Goal: Task Accomplishment & Management: Complete application form

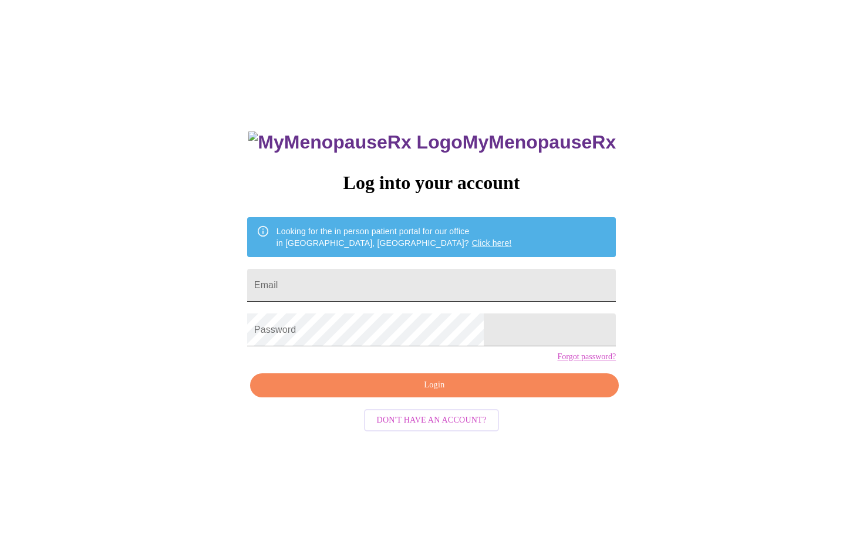
click at [439, 286] on input "Email" at bounding box center [431, 285] width 368 height 33
type input "[EMAIL_ADDRESS][DOMAIN_NAME]"
click at [411, 393] on span "Login" at bounding box center [433, 385] width 341 height 15
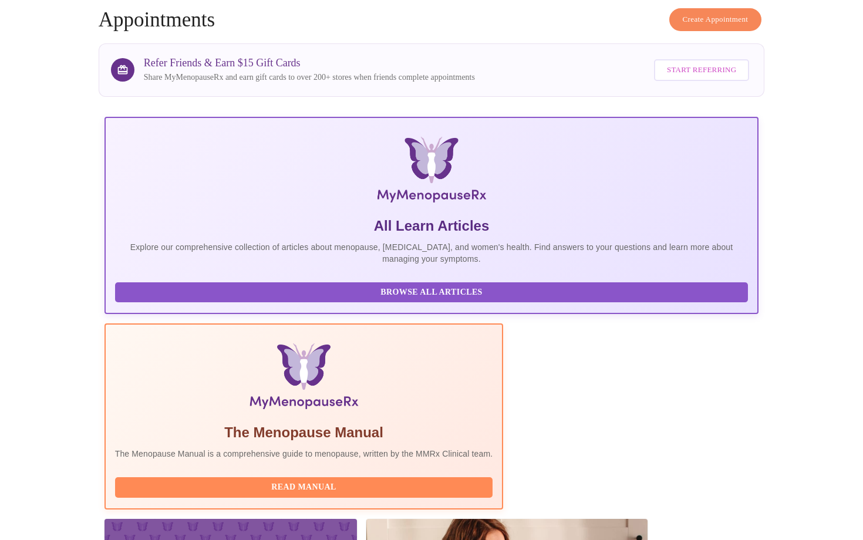
scroll to position [102, 0]
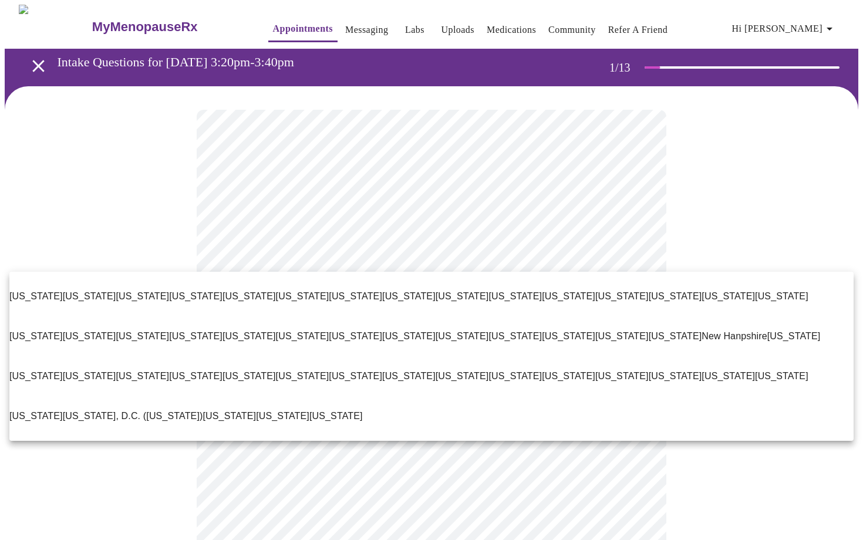
click at [595, 369] on p "[US_STATE]" at bounding box center [568, 376] width 53 height 14
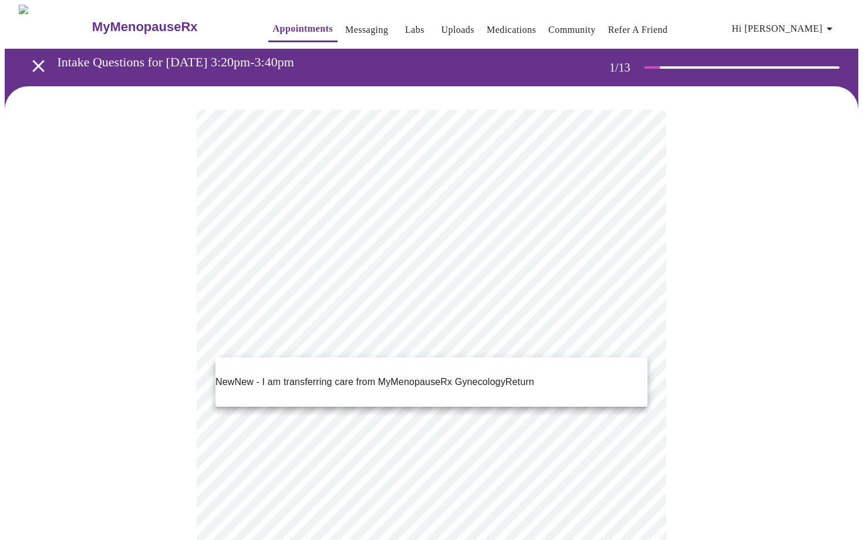
click at [221, 378] on span "New" at bounding box center [224, 382] width 19 height 14
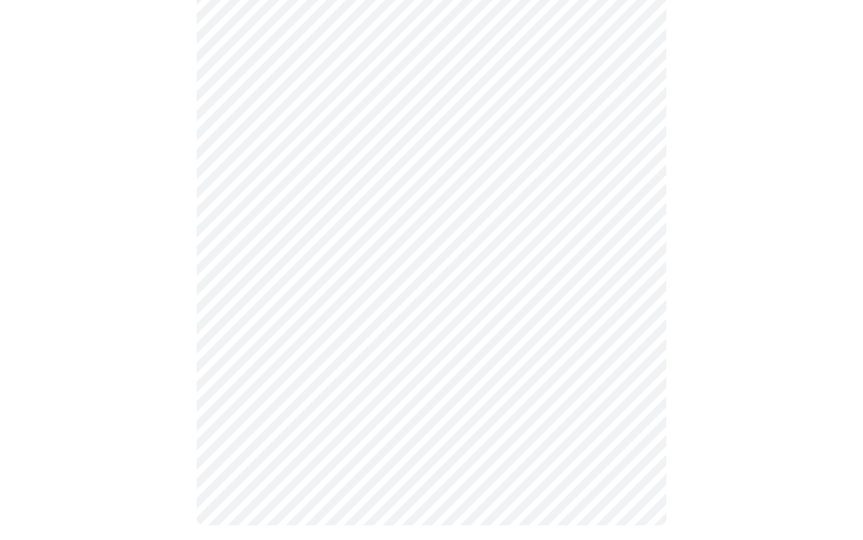
scroll to position [598, 0]
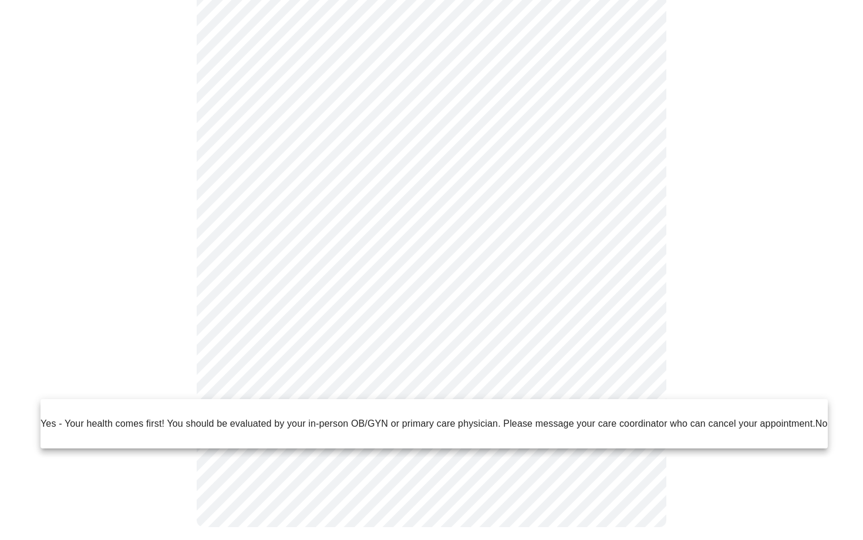
click at [816, 417] on p "No" at bounding box center [821, 424] width 12 height 14
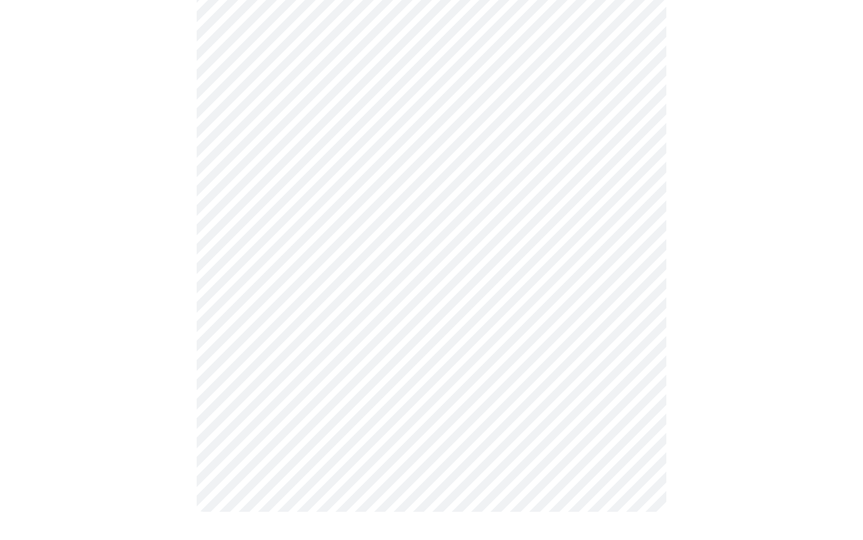
scroll to position [0, 0]
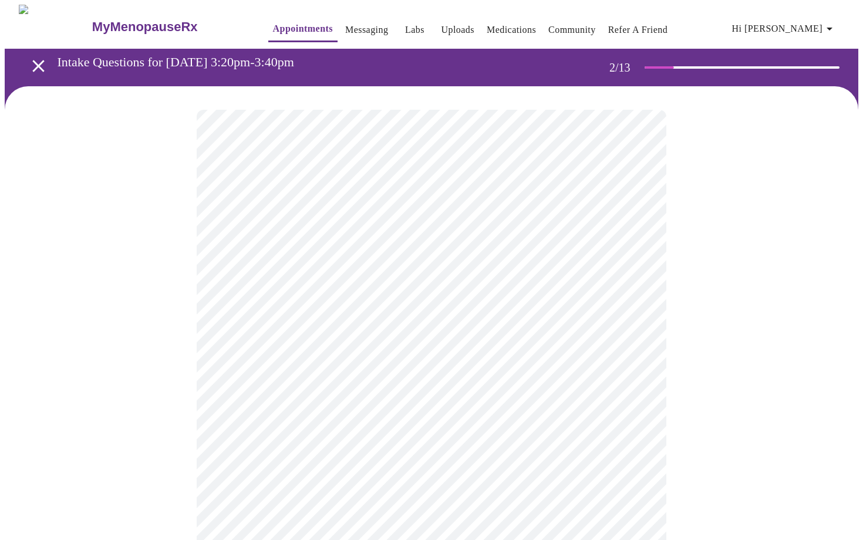
click at [610, 239] on body "MyMenopauseRx Appointments Messaging Labs Uploads Medications Community Refer a…" at bounding box center [431, 406] width 853 height 803
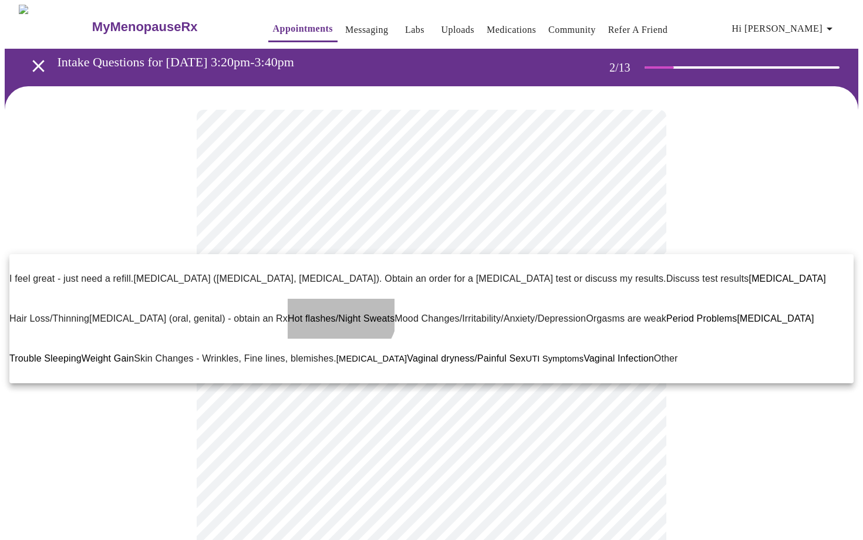
click at [288, 313] on span "Hot flashes/Night Sweats" at bounding box center [341, 318] width 107 height 10
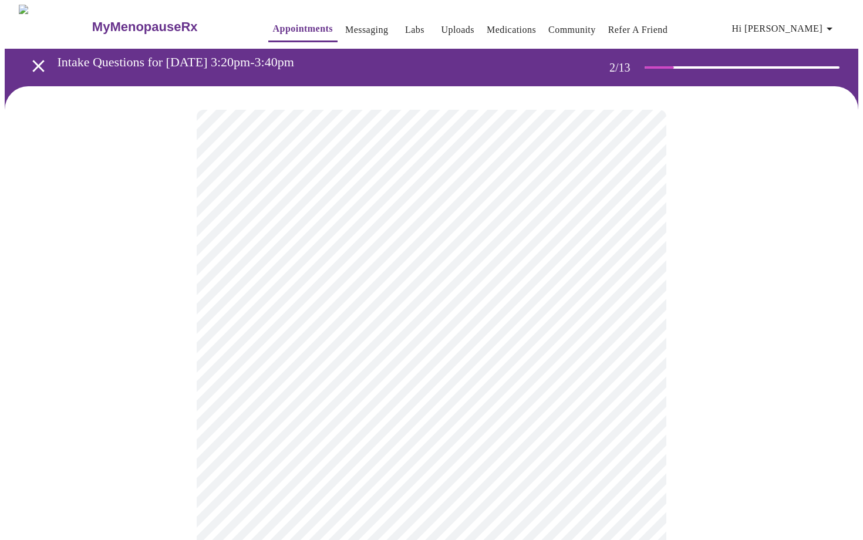
click at [228, 330] on body "MyMenopauseRx Appointments Messaging Labs Uploads Medications Community Refer a…" at bounding box center [431, 402] width 853 height 794
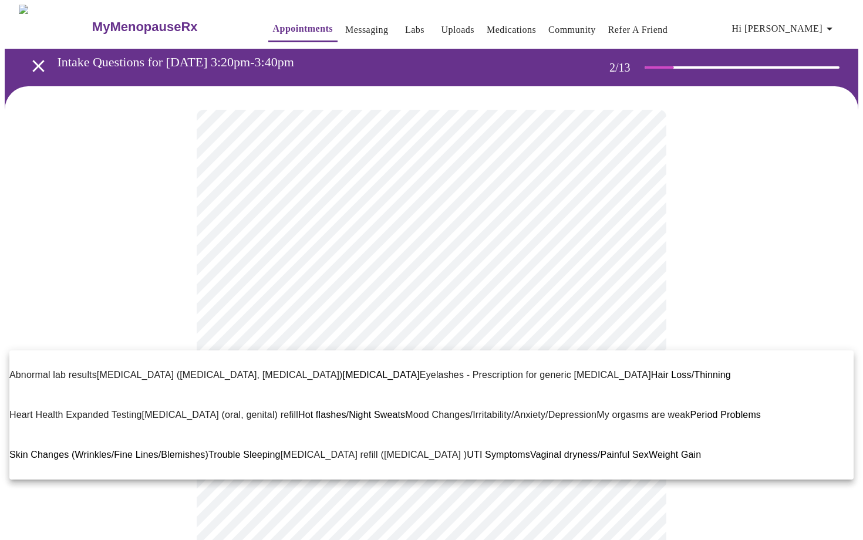
click at [280, 449] on span "Trouble Sleeping" at bounding box center [244, 454] width 72 height 10
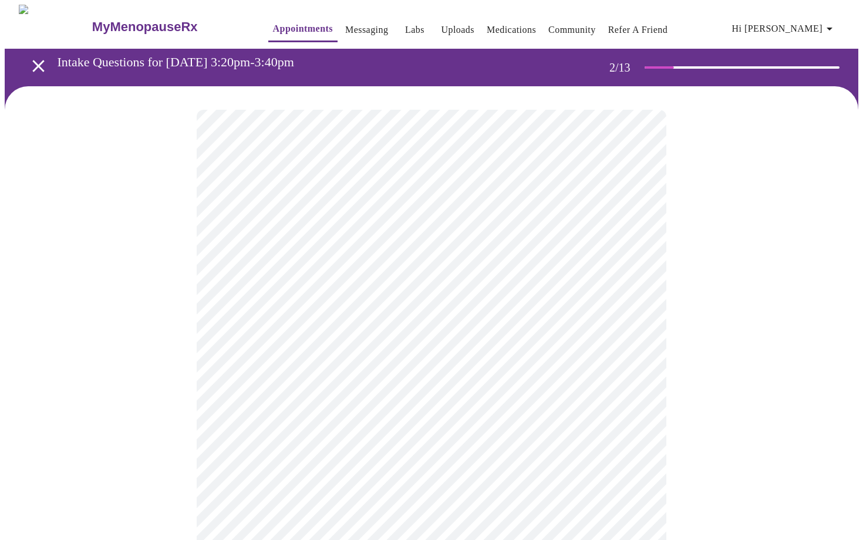
click at [624, 446] on body "MyMenopauseRx Appointments Messaging Labs Uploads Medications Community Refer a…" at bounding box center [431, 397] width 853 height 785
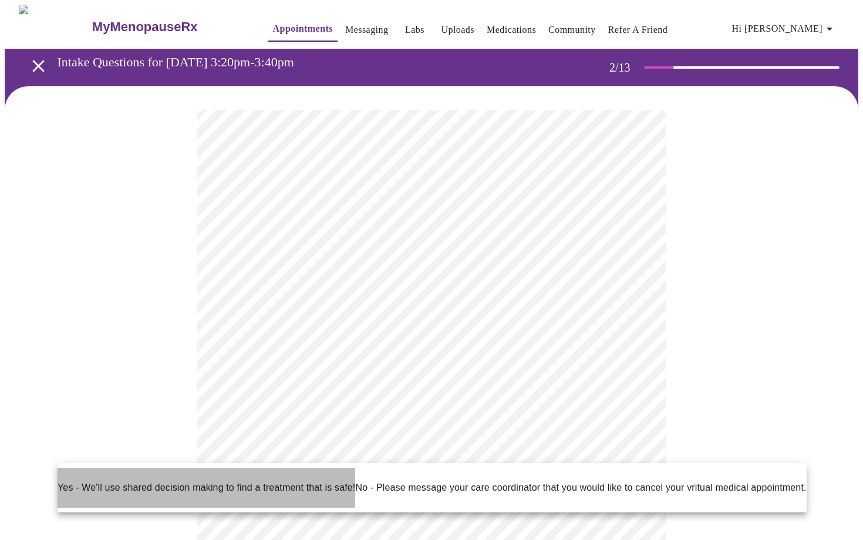
click at [70, 485] on p "Yes - We'll use shared decision making to find a treatment that is safe!" at bounding box center [206, 488] width 297 height 14
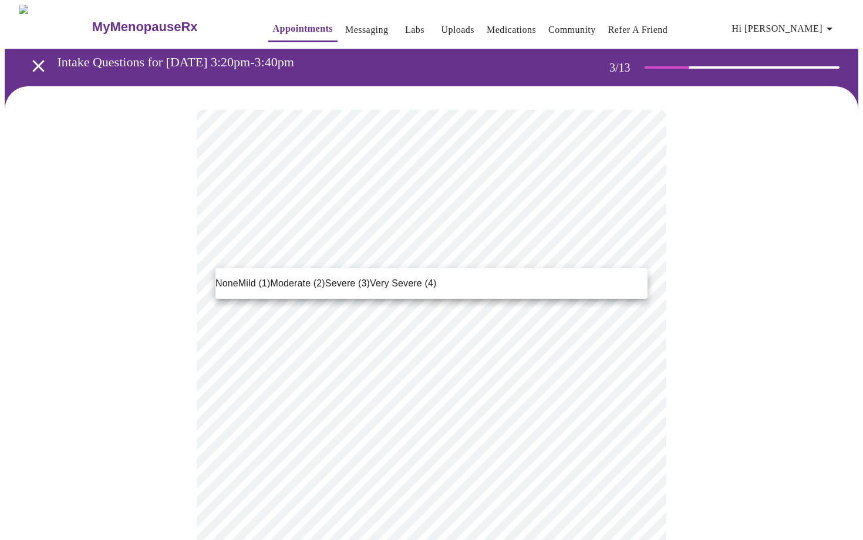
click at [337, 281] on span "Severe (3)" at bounding box center [347, 283] width 45 height 14
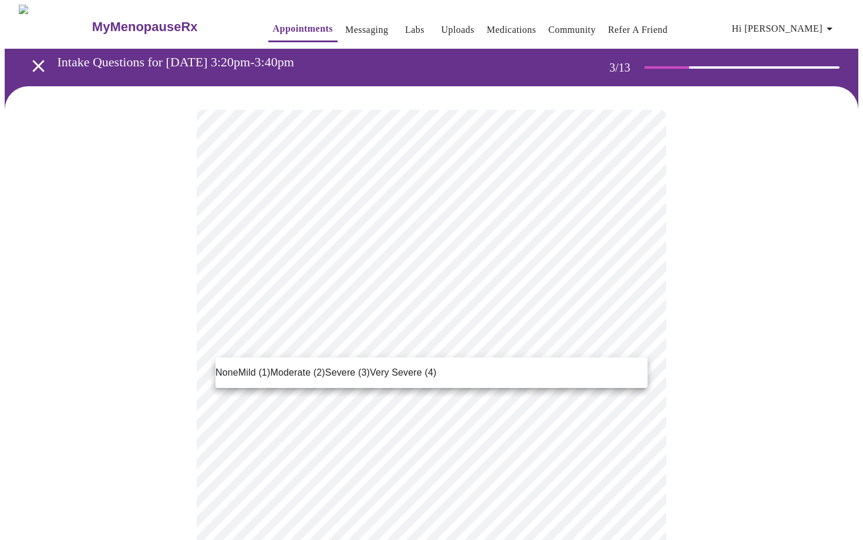
click at [300, 371] on span "Moderate (2)" at bounding box center [297, 373] width 55 height 14
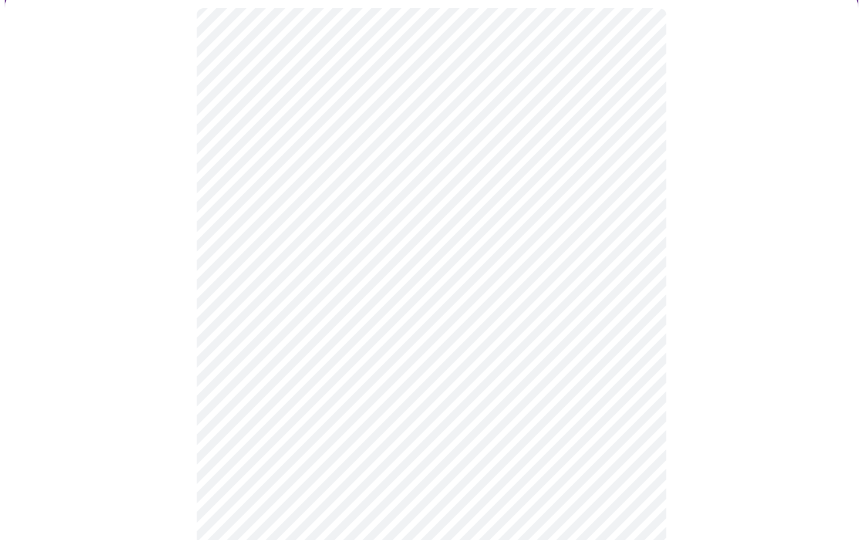
scroll to position [103, 0]
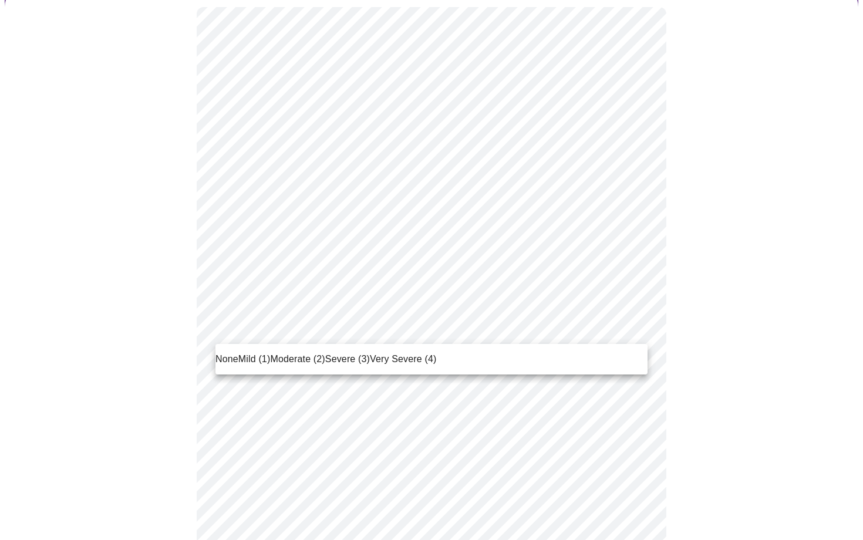
click at [336, 357] on span "Severe (3)" at bounding box center [347, 359] width 45 height 14
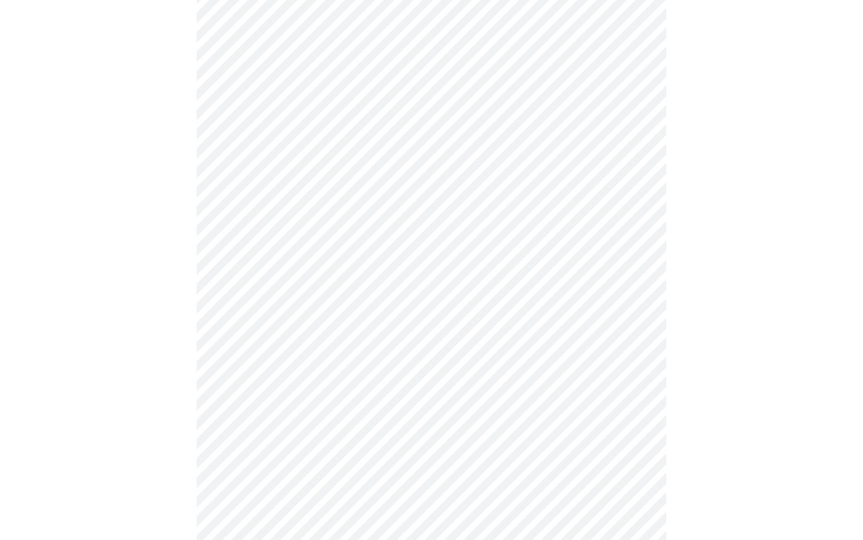
scroll to position [154, 0]
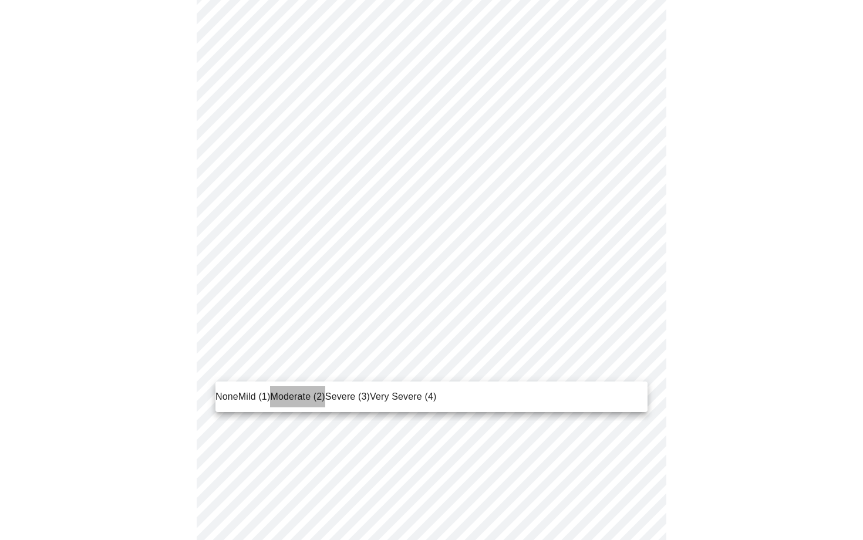
click at [275, 398] on span "Moderate (2)" at bounding box center [297, 397] width 55 height 14
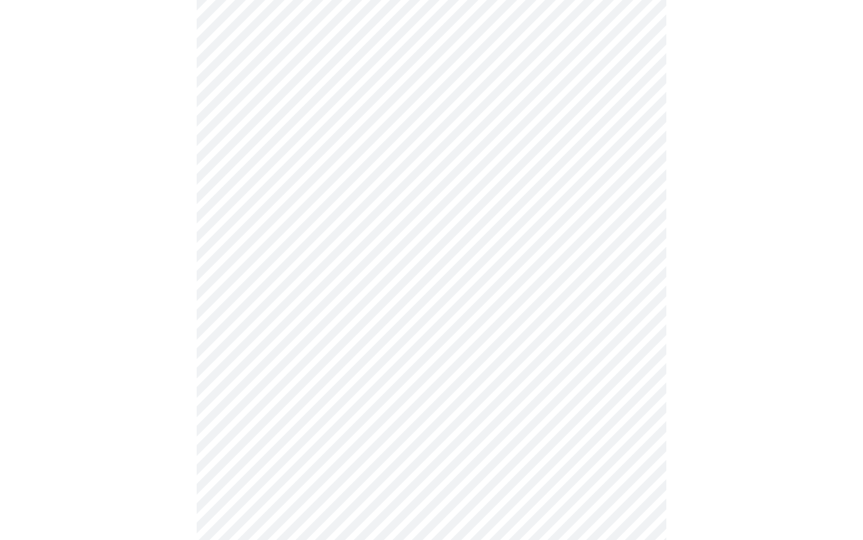
scroll to position [228, 0]
click at [295, 359] on body "MyMenopauseRx Appointments Messaging Labs Uploads Medications Community Refer a…" at bounding box center [431, 504] width 853 height 1456
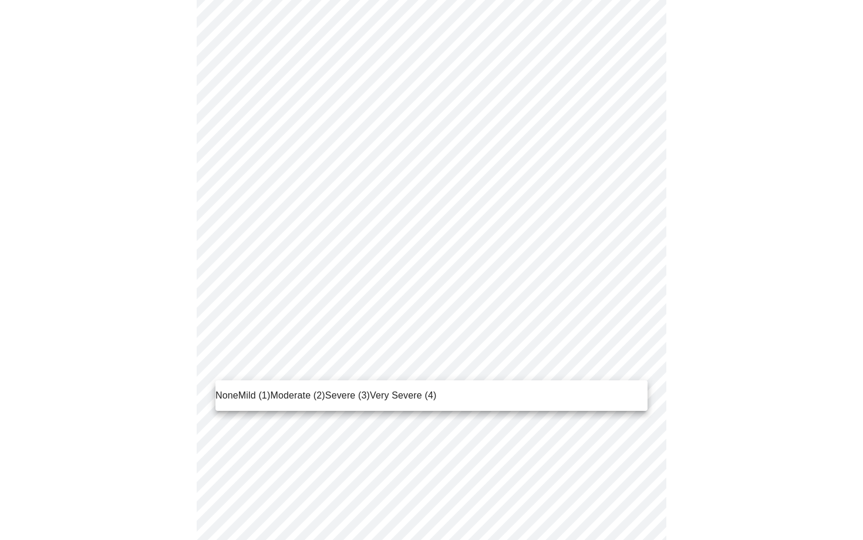
click at [239, 395] on span "Mild (1)" at bounding box center [254, 395] width 32 height 14
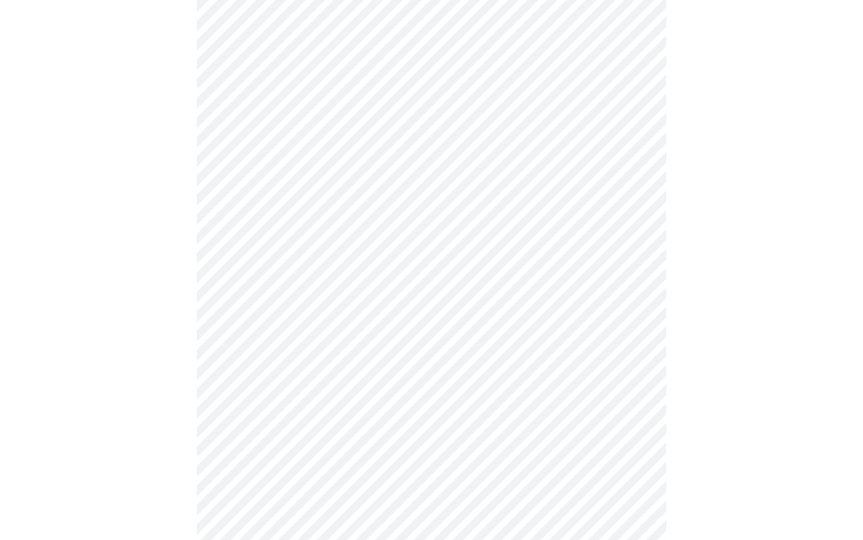
scroll to position [306, 0]
click at [259, 358] on body "MyMenopauseRx Appointments Messaging Labs Uploads Medications Community Refer a…" at bounding box center [431, 419] width 853 height 1440
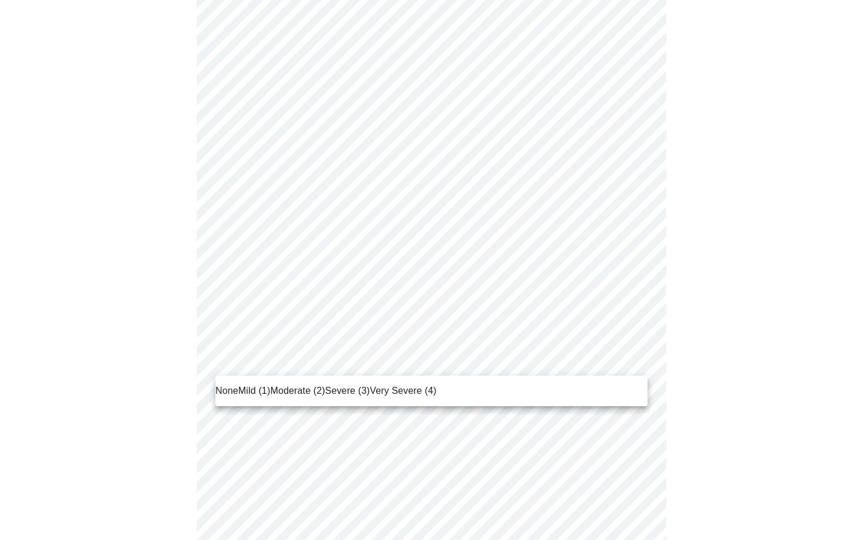
click at [248, 389] on span "Mild (1)" at bounding box center [254, 391] width 32 height 14
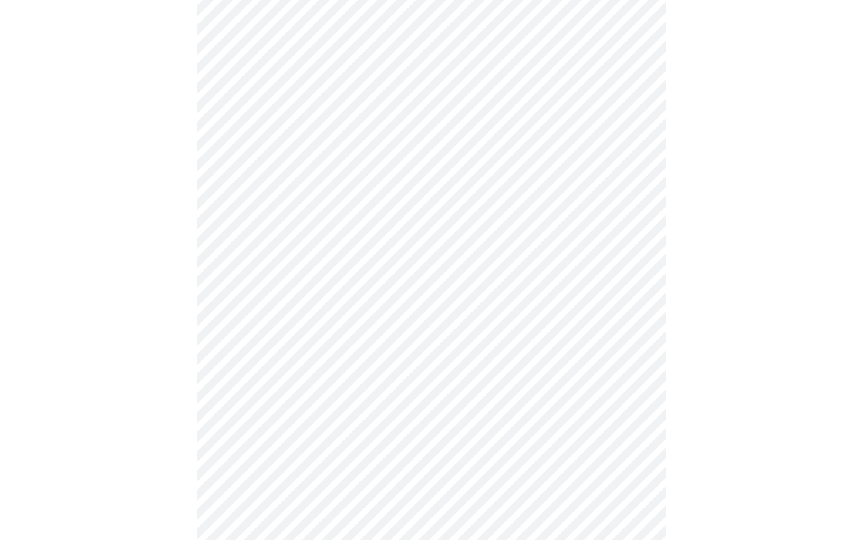
scroll to position [414, 0]
click at [283, 353] on body "MyMenopauseRx Appointments Messaging Labs Uploads Medications Community Refer a…" at bounding box center [431, 301] width 853 height 1423
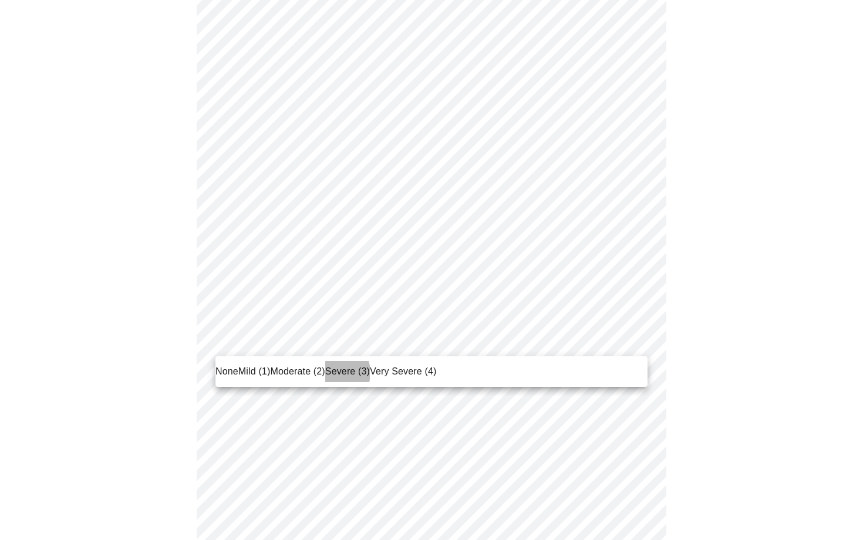
click at [332, 373] on span "Severe (3)" at bounding box center [347, 371] width 45 height 14
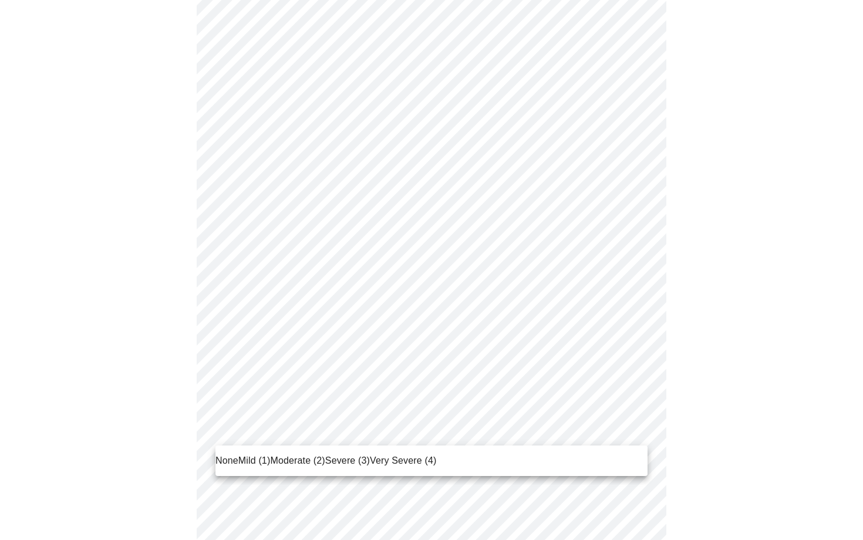
click at [307, 436] on body "MyMenopauseRx Appointments Messaging Labs Uploads Medications Community Refer a…" at bounding box center [431, 293] width 853 height 1407
click at [252, 457] on span "Mild (1)" at bounding box center [254, 461] width 32 height 14
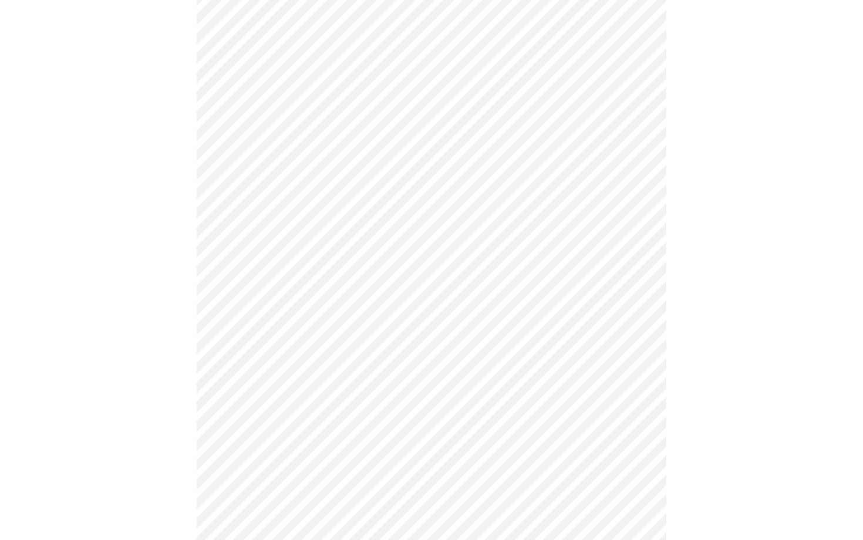
scroll to position [562, 0]
click at [328, 376] on body "MyMenopauseRx Appointments Messaging Labs Uploads Medications Community Refer a…" at bounding box center [431, 138] width 853 height 1391
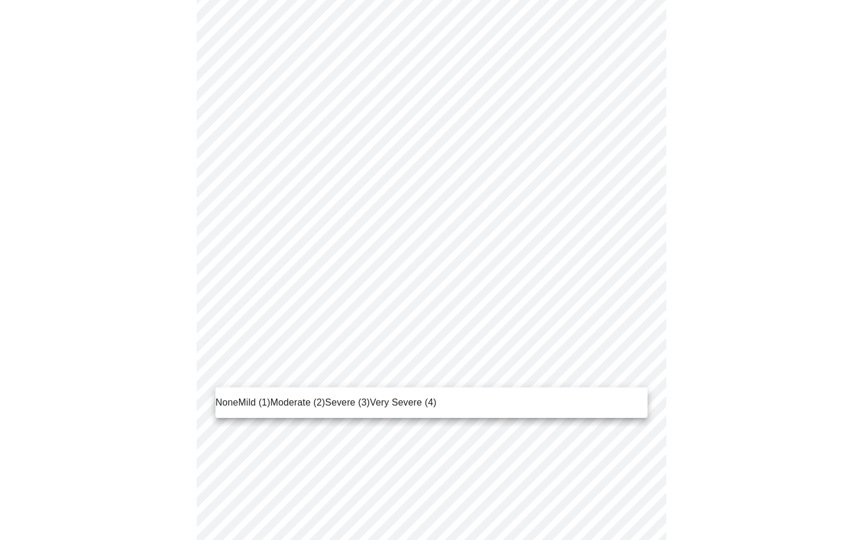
click at [279, 401] on span "Moderate (2)" at bounding box center [297, 402] width 55 height 14
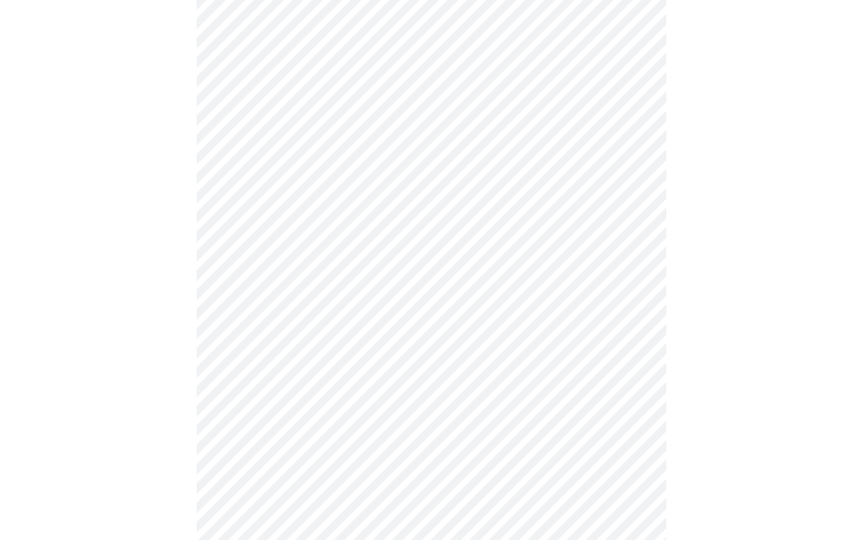
scroll to position [636, 0]
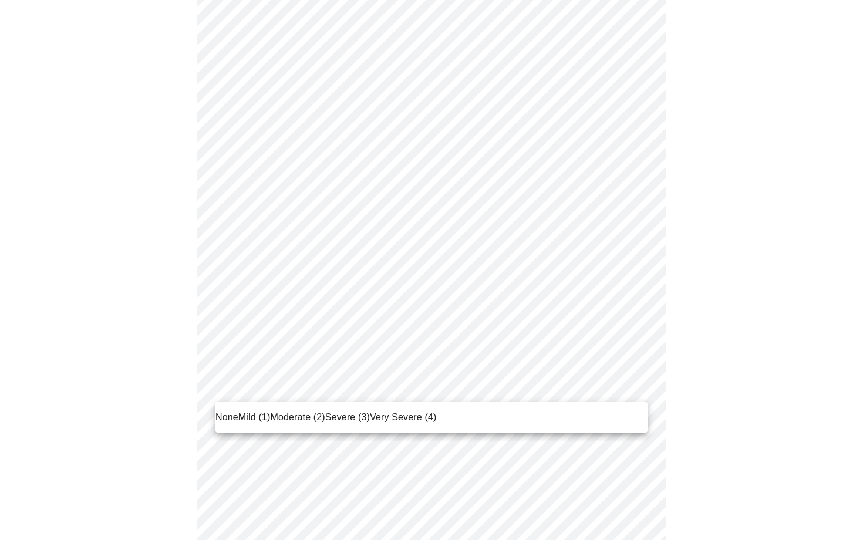
click at [279, 399] on body "MyMenopauseRx Appointments Messaging Labs Uploads Medications Community Refer a…" at bounding box center [431, 56] width 853 height 1374
click at [251, 421] on span "Mild (1)" at bounding box center [254, 417] width 32 height 14
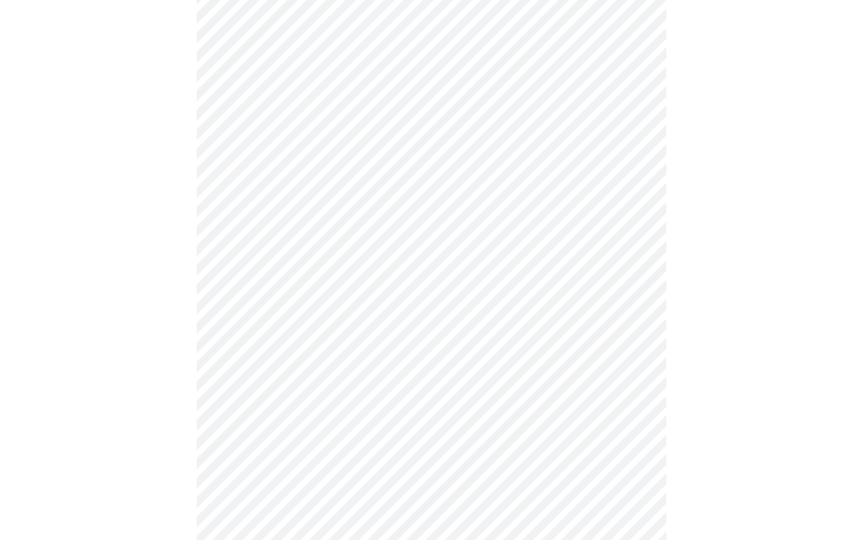
scroll to position [719, 0]
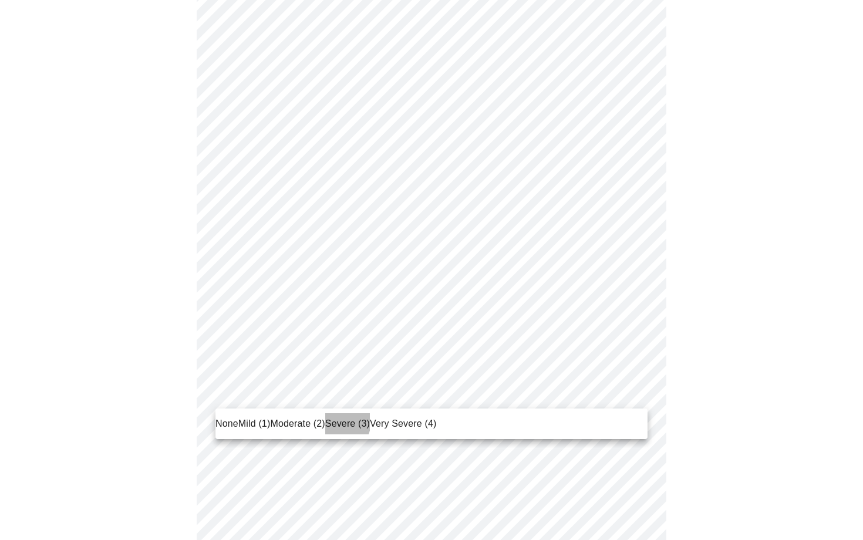
click at [330, 420] on span "Severe (3)" at bounding box center [347, 424] width 45 height 14
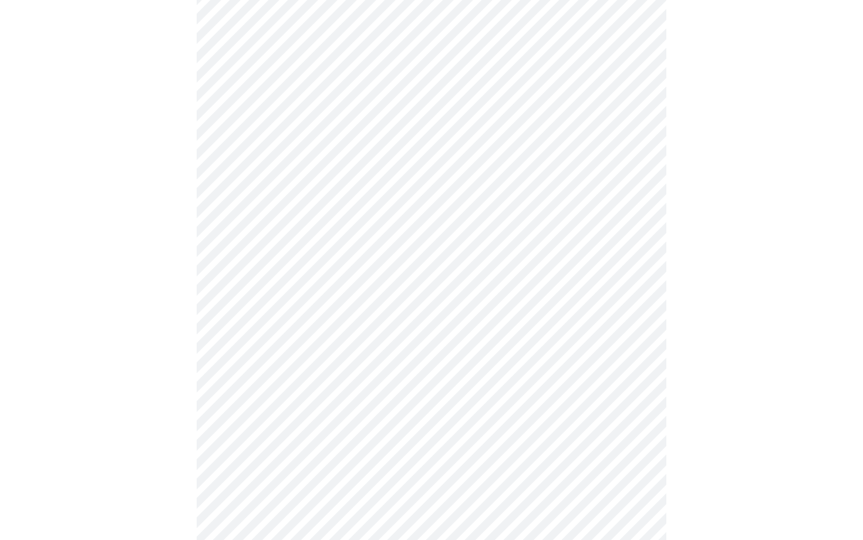
scroll to position [447, 0]
click at [236, 263] on body "MyMenopauseRx Appointments Messaging Labs Uploads Medications Community Refer a…" at bounding box center [431, 130] width 853 height 1144
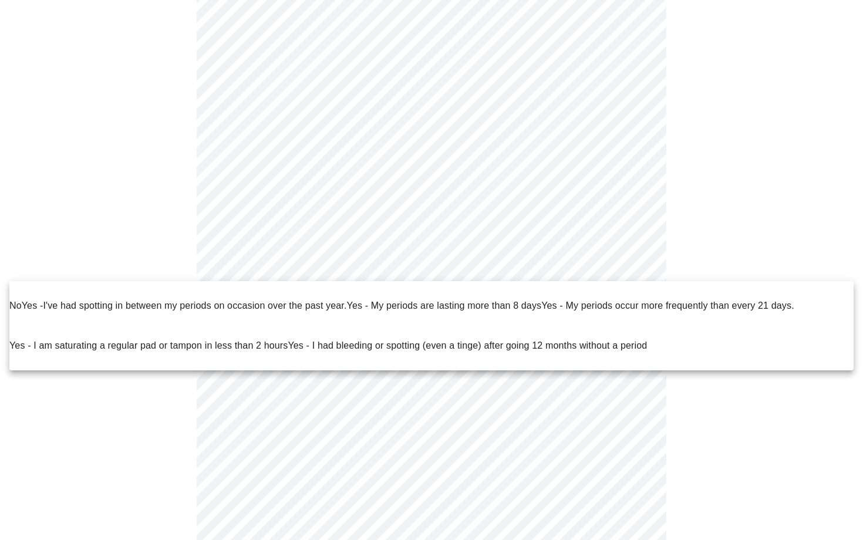
click at [16, 299] on p "No" at bounding box center [15, 306] width 12 height 14
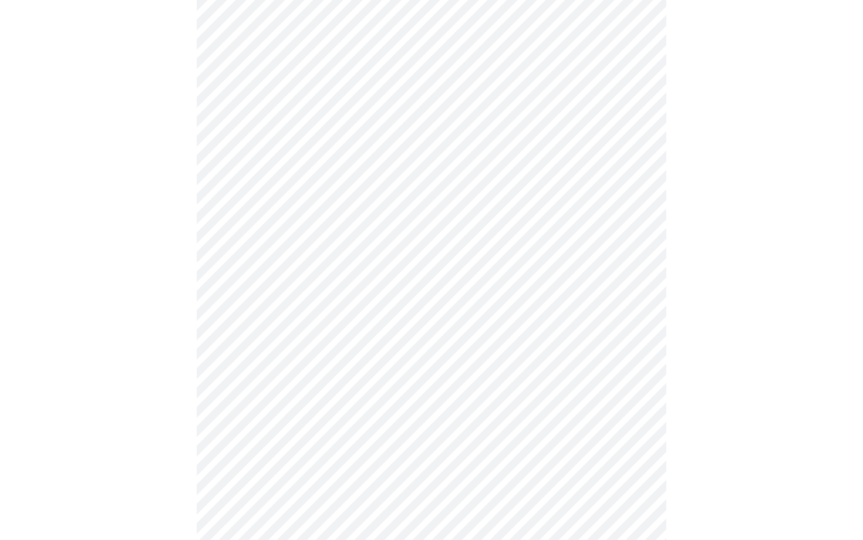
scroll to position [540, 0]
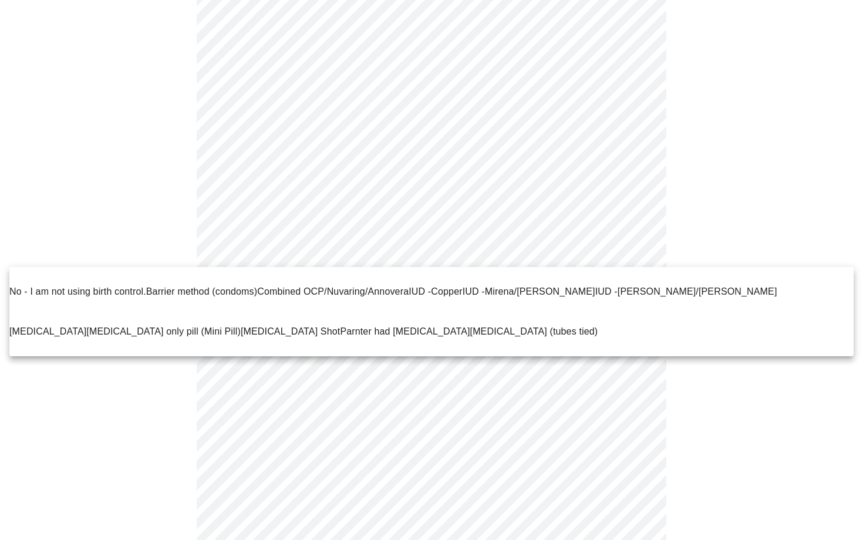
click at [240, 237] on body "MyMenopauseRx Appointments Messaging Labs Uploads Medications Community Refer a…" at bounding box center [431, 31] width 853 height 1135
click at [17, 285] on p "No - I am not using birth control." at bounding box center [77, 292] width 137 height 14
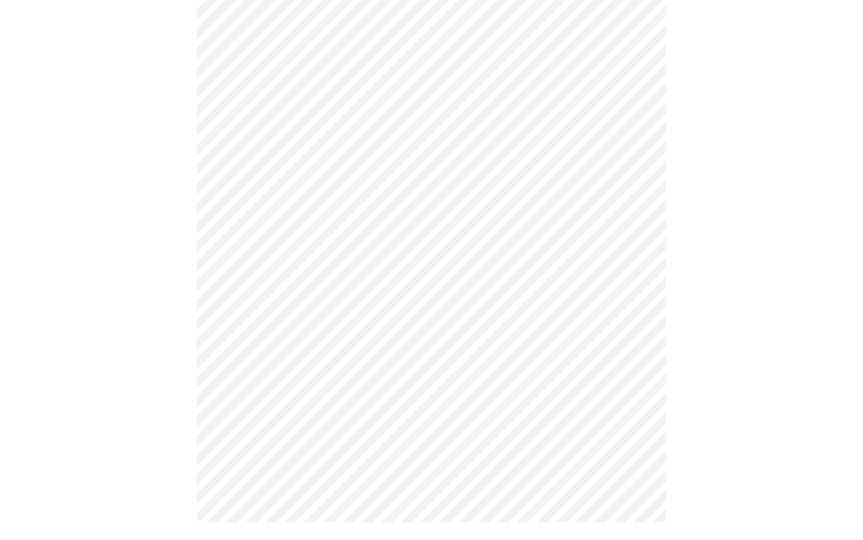
scroll to position [586, 0]
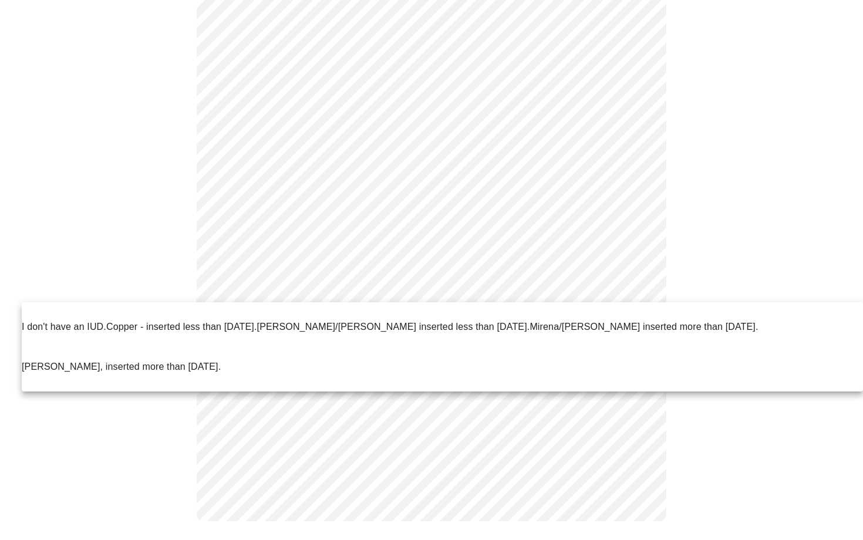
click at [56, 320] on p "I don't have an IUD." at bounding box center [64, 327] width 84 height 14
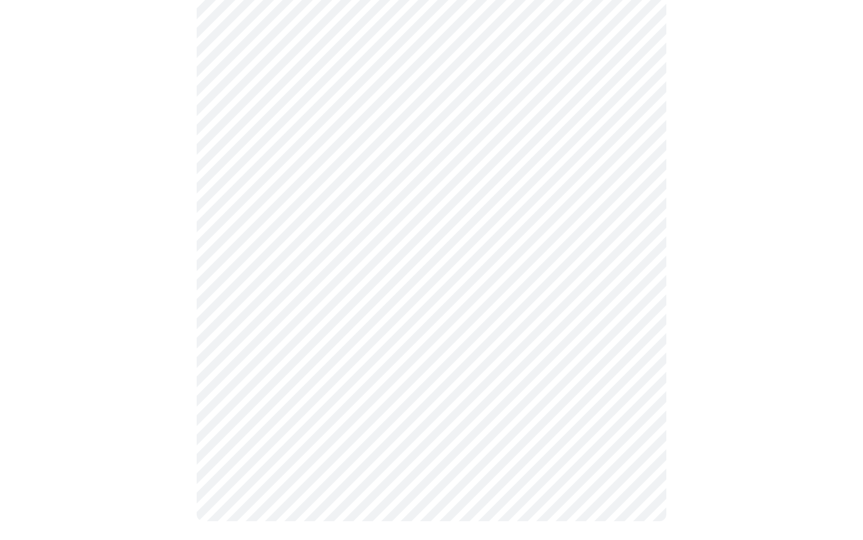
scroll to position [576, 0]
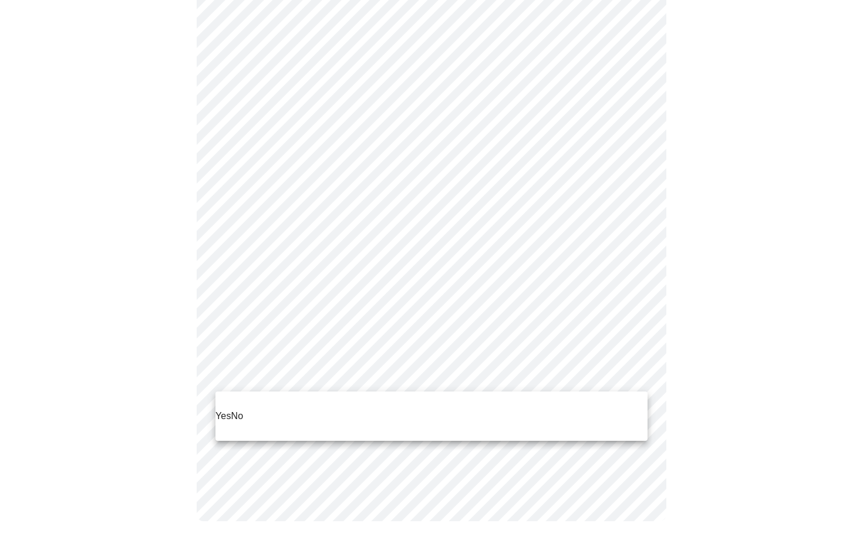
click at [239, 409] on p "No" at bounding box center [237, 416] width 12 height 14
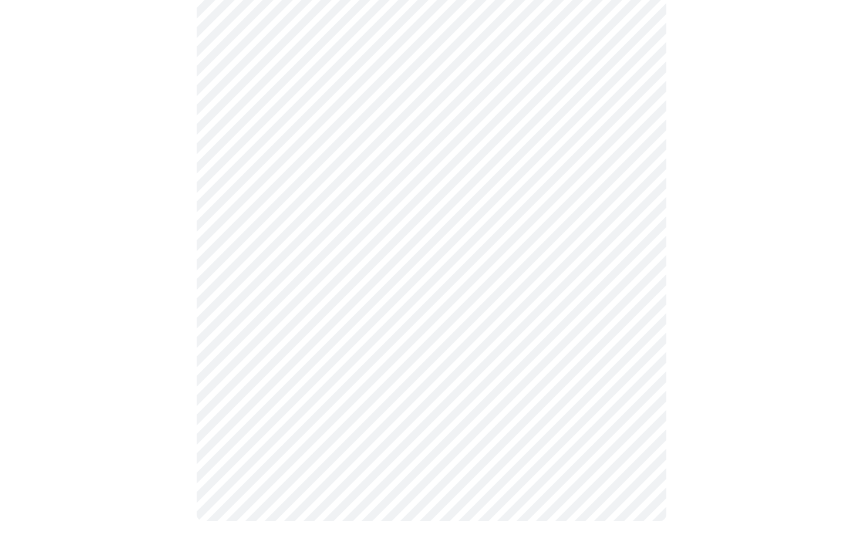
scroll to position [0, 0]
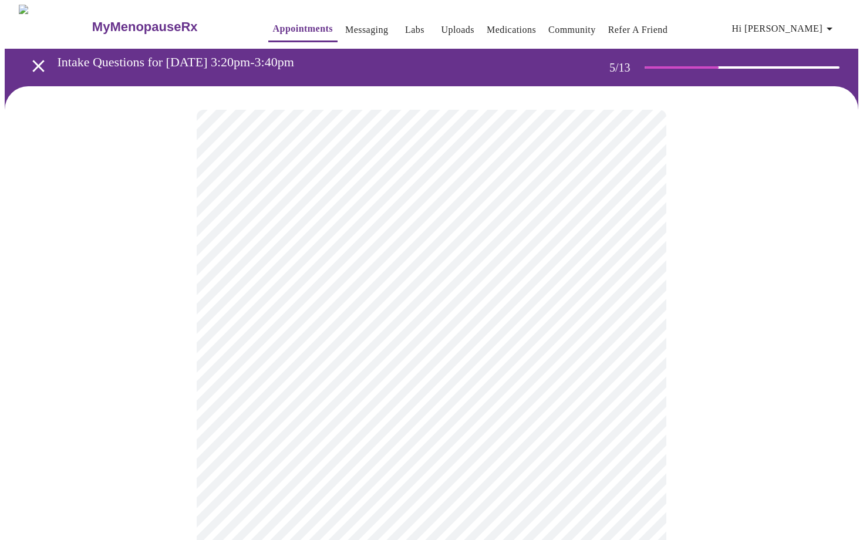
click at [627, 307] on body "MyMenopauseRx Appointments Messaging Labs Uploads Medications Community Refer a…" at bounding box center [431, 477] width 853 height 944
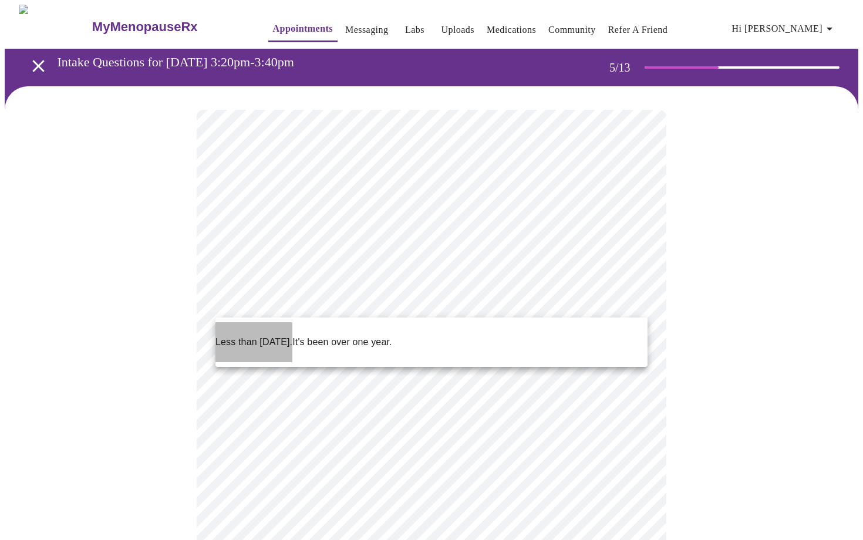
click at [238, 336] on p "Less than [DATE]." at bounding box center [253, 342] width 77 height 14
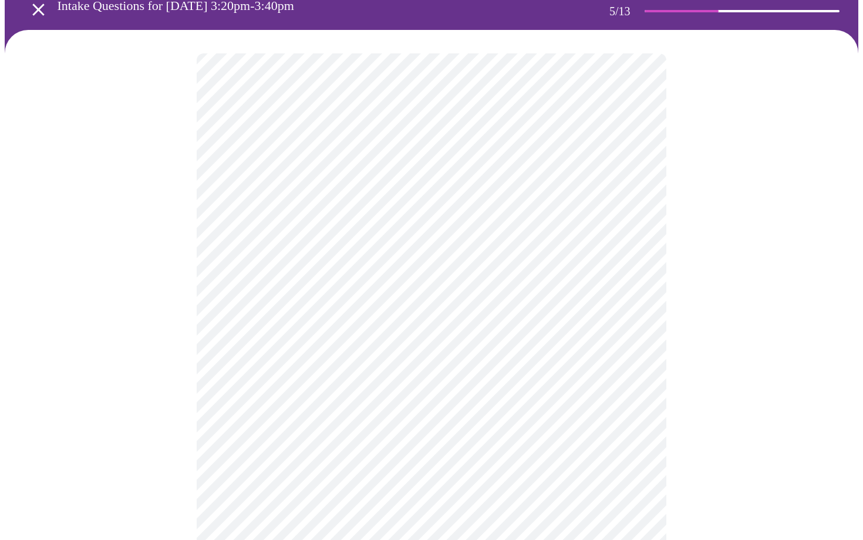
scroll to position [58, 0]
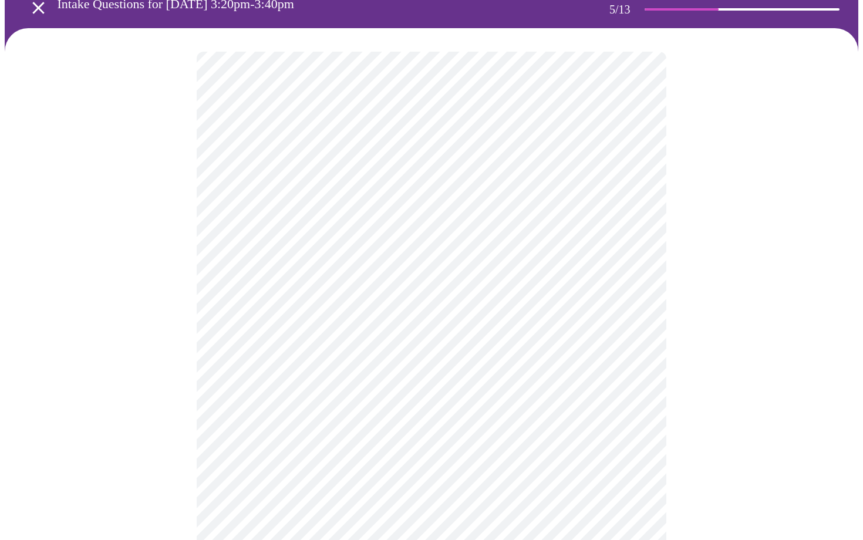
click at [256, 341] on body "MyMenopauseRx Appointments Messaging Labs Uploads Medications Community Refer a…" at bounding box center [431, 414] width 853 height 934
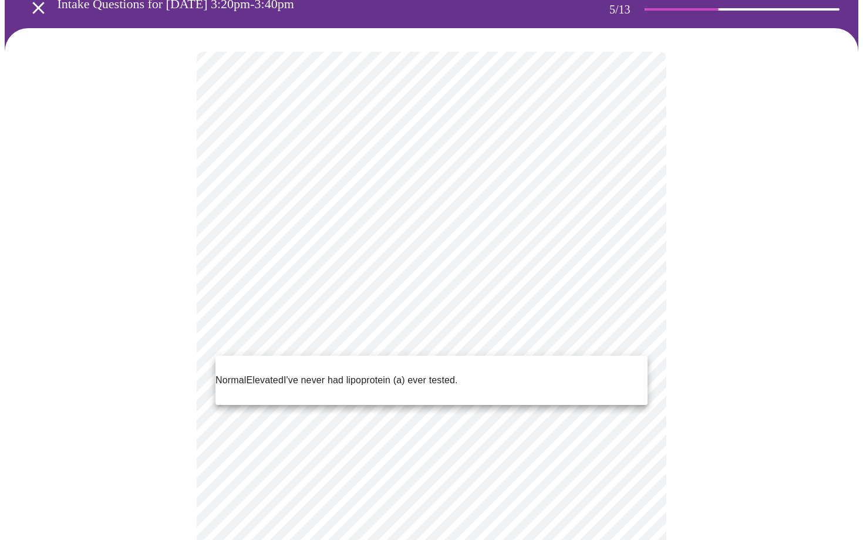
click at [334, 374] on p "I've never had lipoprotein (a) ever tested." at bounding box center [370, 380] width 174 height 14
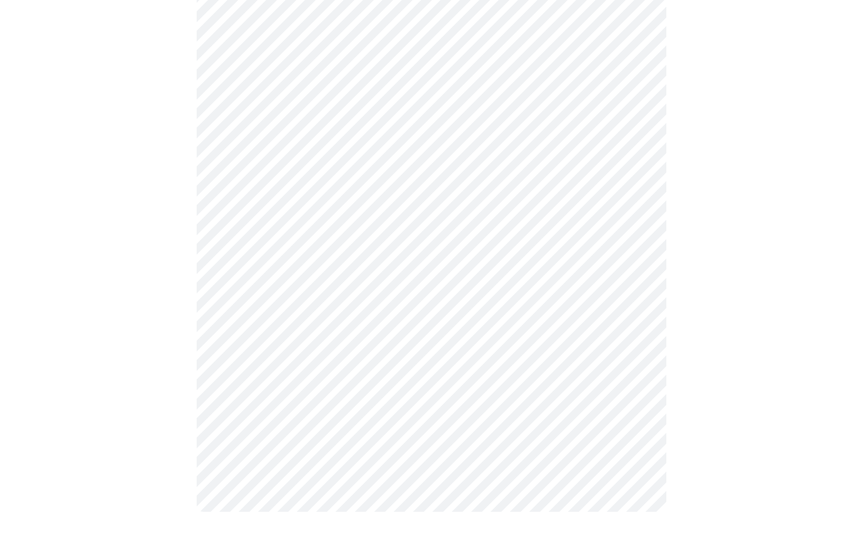
scroll to position [0, 0]
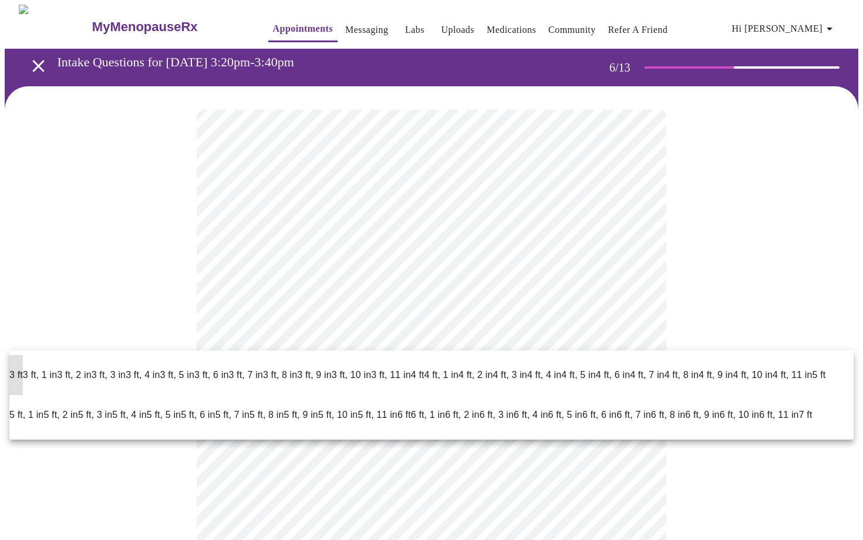
click at [472, 329] on body "MyMenopauseRx Appointments Messaging Labs Uploads Medications Community Refer a…" at bounding box center [431, 316] width 853 height 623
click at [168, 408] on p "5 ft, 5 in" at bounding box center [164, 415] width 34 height 14
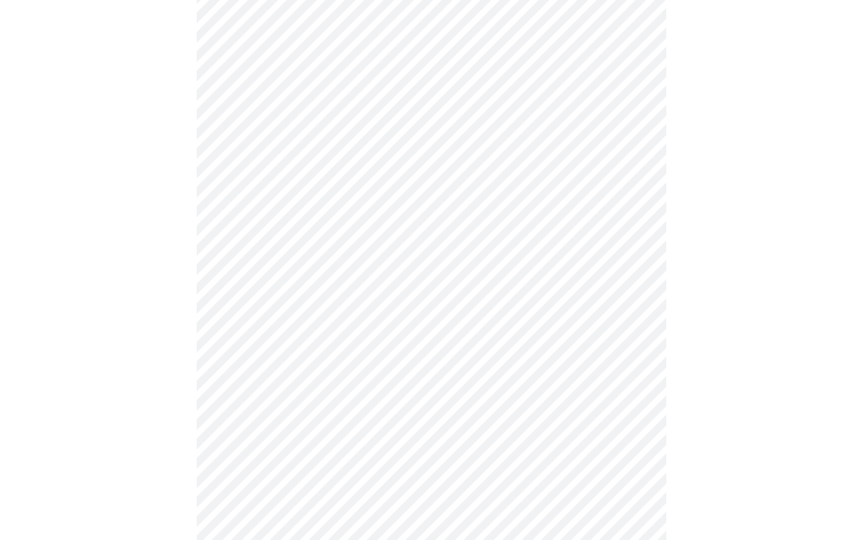
scroll to position [3061, 0]
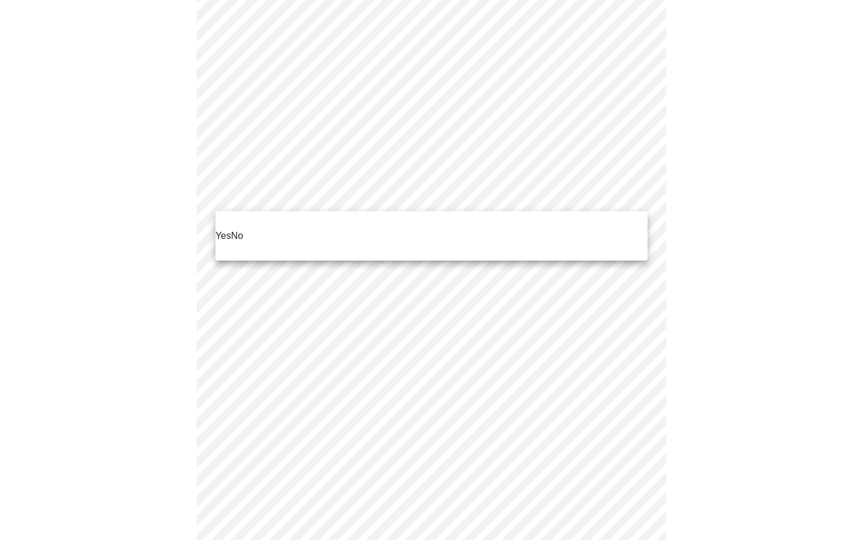
click at [239, 229] on p "No" at bounding box center [237, 236] width 12 height 14
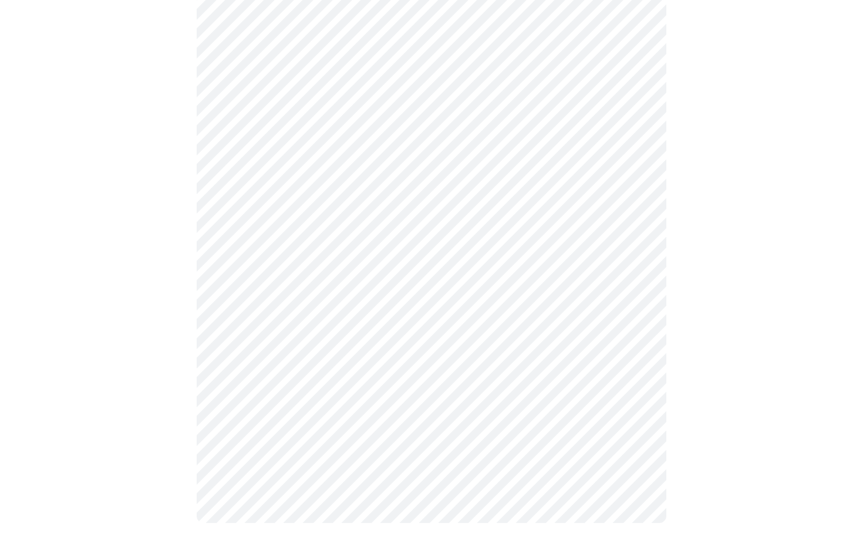
scroll to position [606, 0]
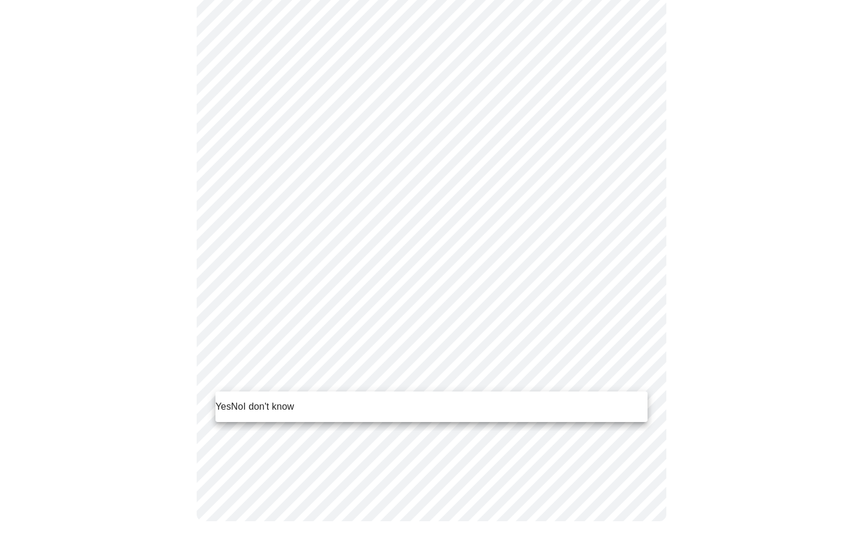
click at [225, 406] on span "Yes" at bounding box center [223, 407] width 16 height 14
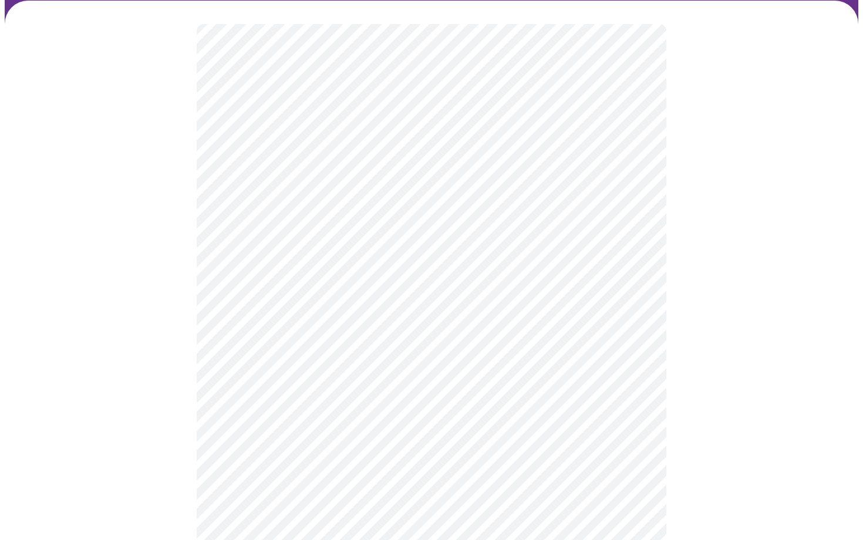
scroll to position [88, 0]
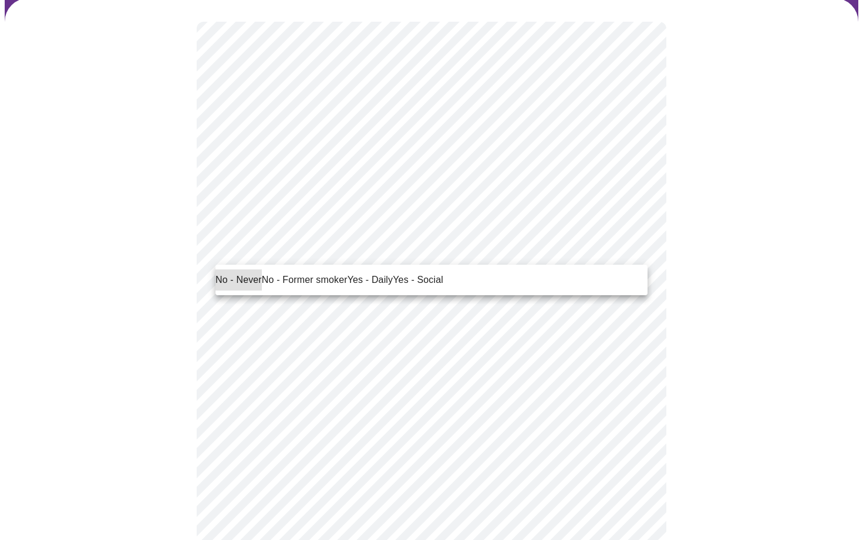
click at [221, 276] on span "No - Never" at bounding box center [238, 280] width 46 height 14
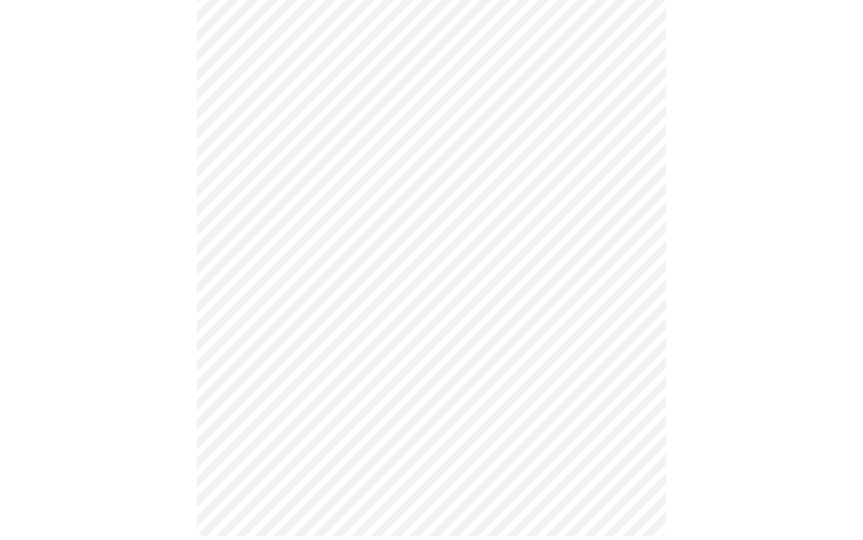
scroll to position [971, 0]
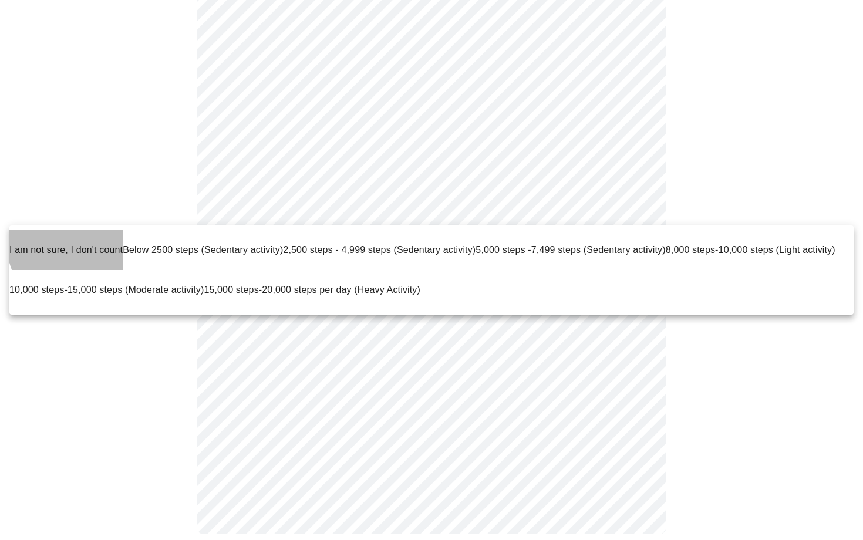
click at [87, 245] on span "I am not sure, I don't count" at bounding box center [65, 250] width 113 height 10
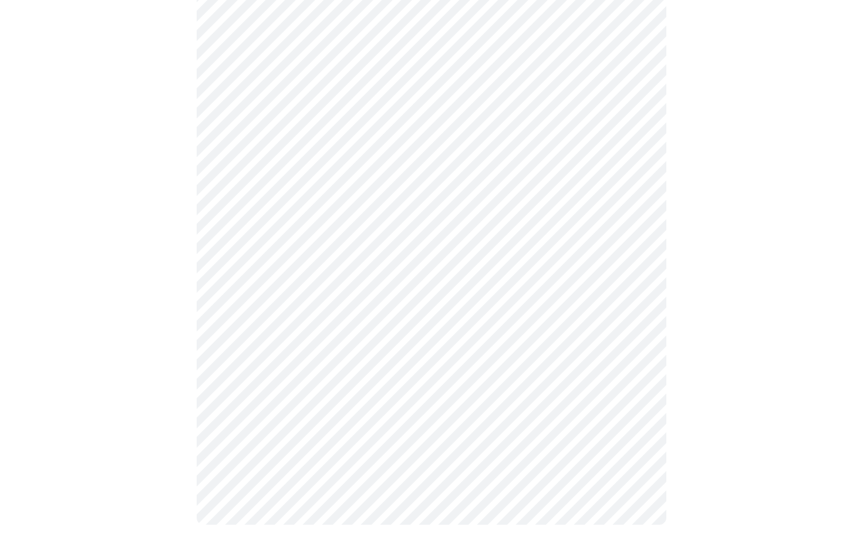
scroll to position [973, 0]
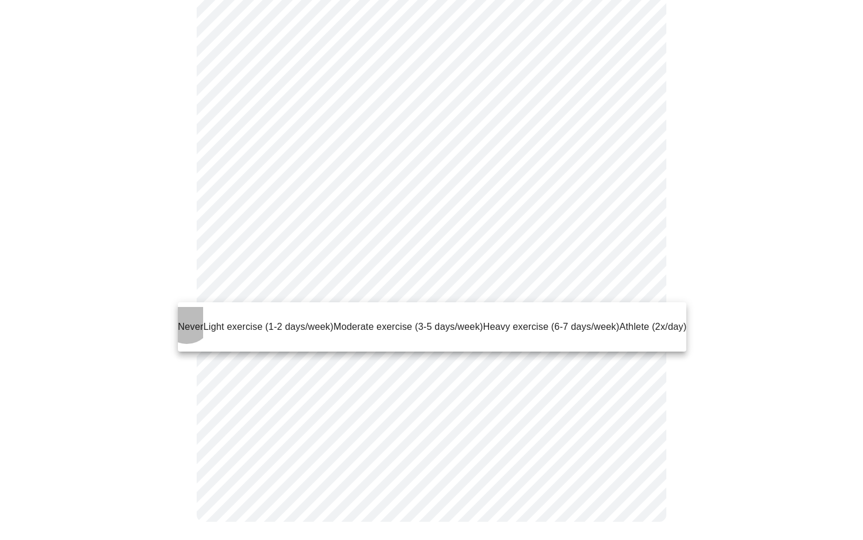
click at [187, 322] on span "Never" at bounding box center [190, 327] width 25 height 10
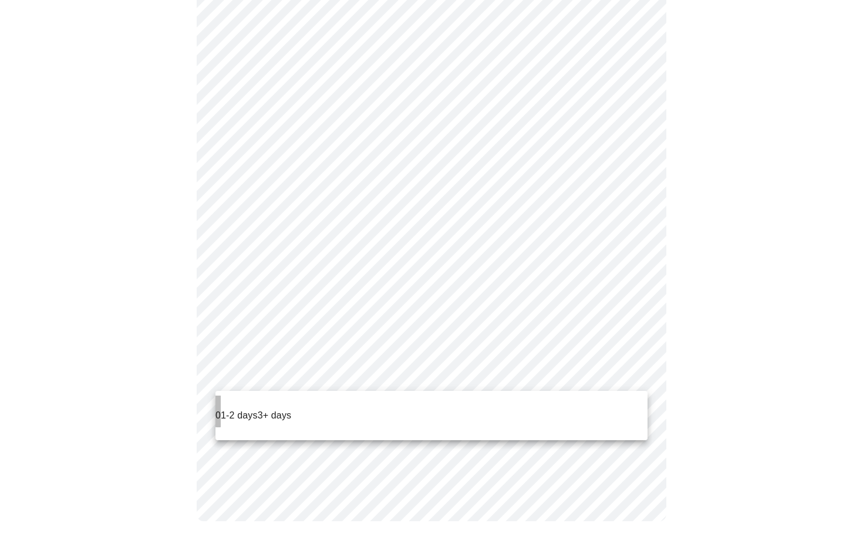
click at [218, 410] on p "0" at bounding box center [217, 415] width 5 height 14
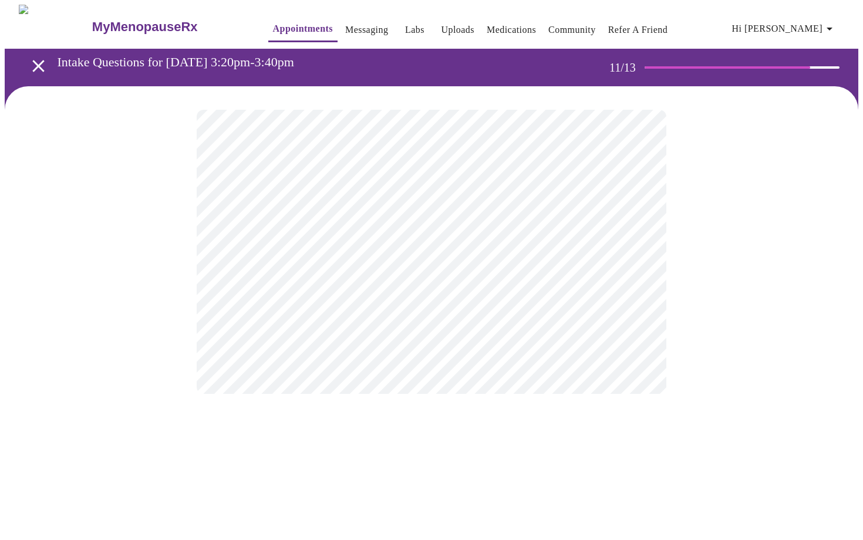
scroll to position [0, 0]
click at [601, 252] on body "MyMenopauseRx Appointments Messaging Labs Uploads Medications Community Refer a…" at bounding box center [431, 200] width 853 height 390
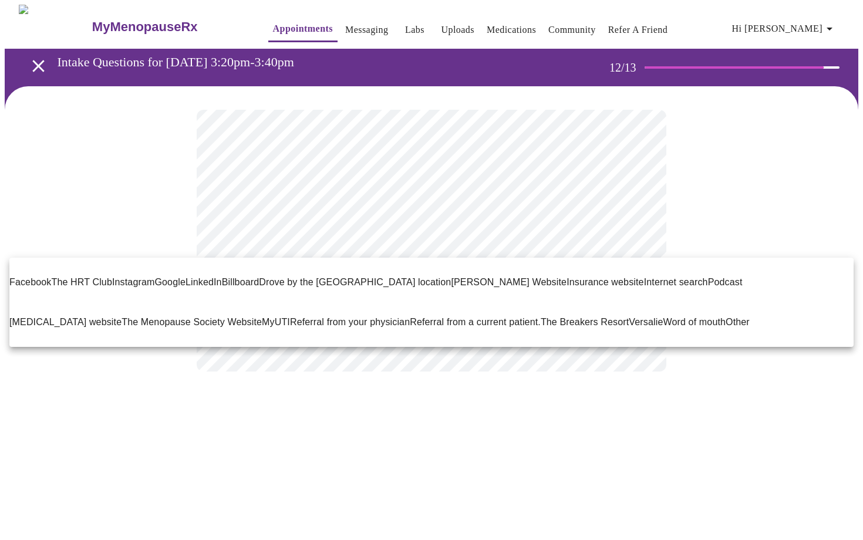
click at [164, 278] on span "Google" at bounding box center [169, 282] width 31 height 14
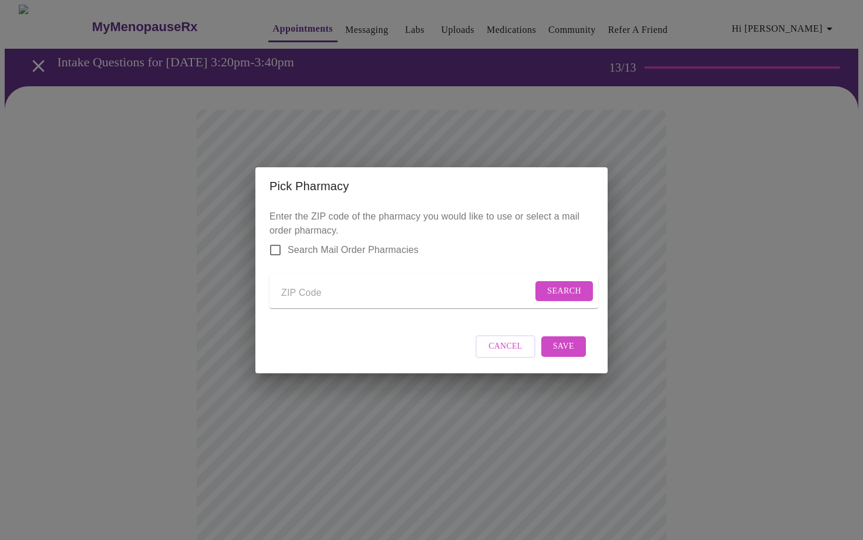
click at [275, 244] on input "Search Mail Order Pharmacies" at bounding box center [275, 250] width 25 height 25
checkbox input "true"
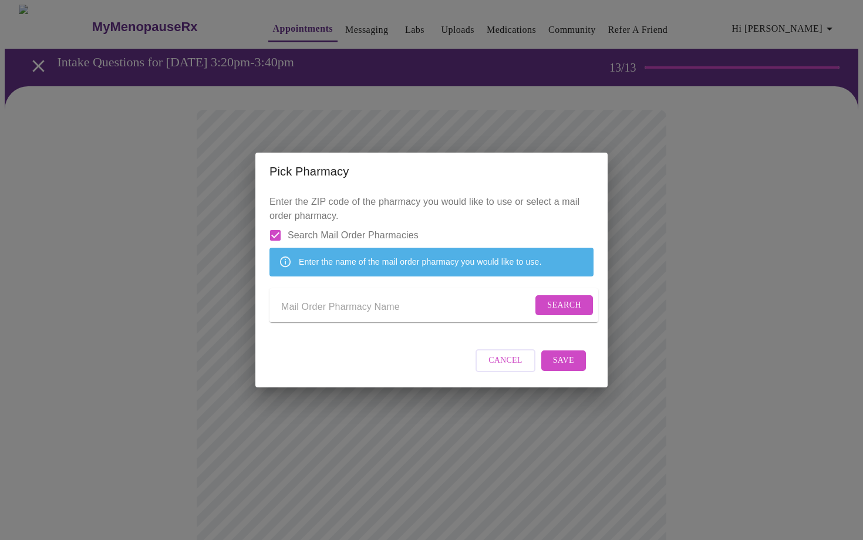
click at [300, 307] on input "Send a message to your care team" at bounding box center [406, 307] width 251 height 19
type input "CVS Caremark"
click at [547, 316] on button "Search" at bounding box center [564, 305] width 58 height 21
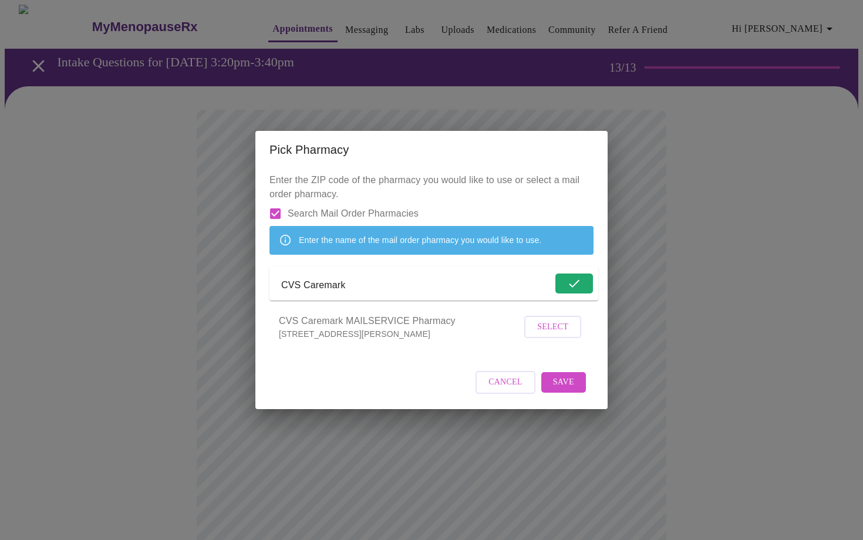
click at [547, 334] on span "Select" at bounding box center [552, 327] width 31 height 15
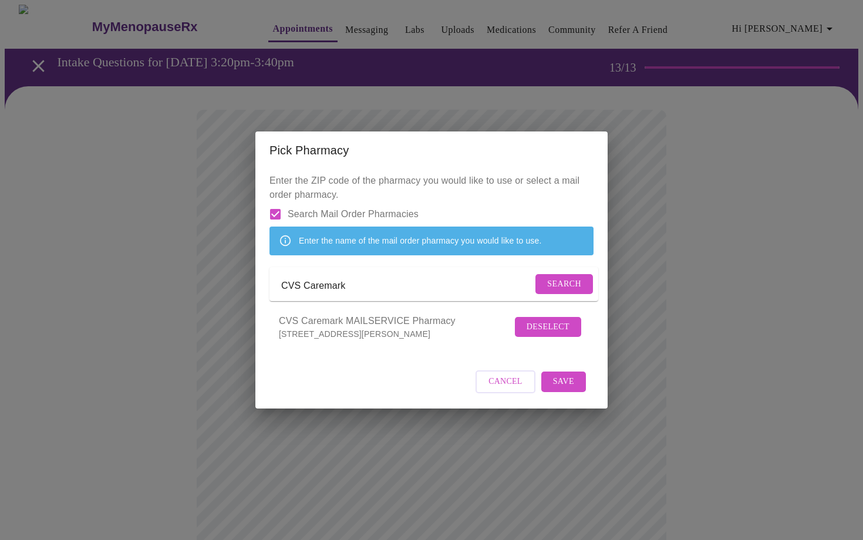
click at [559, 389] on span "Save" at bounding box center [563, 381] width 21 height 15
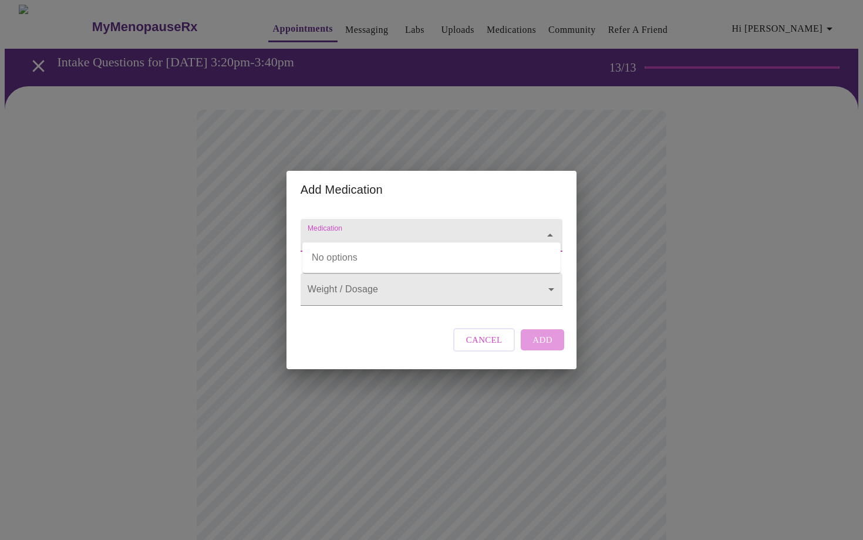
click at [488, 232] on input "Medication" at bounding box center [414, 241] width 219 height 22
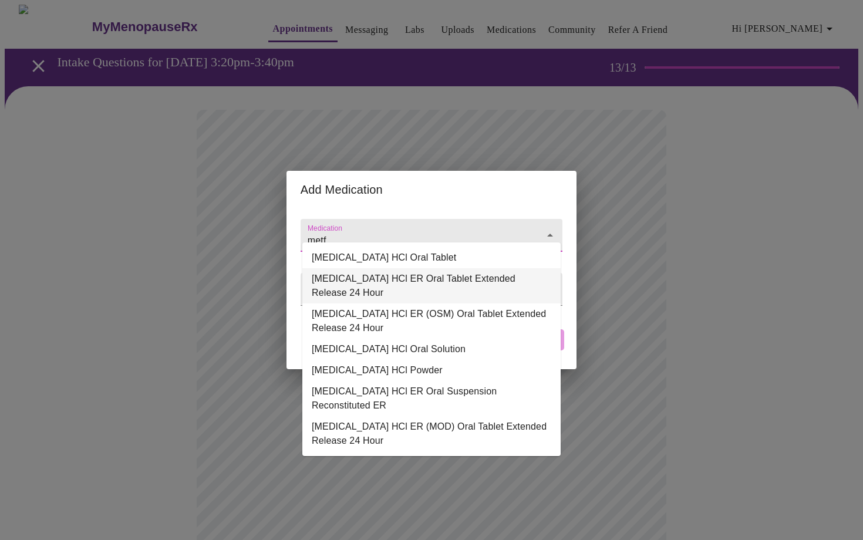
click at [463, 273] on li "[MEDICAL_DATA] HCl ER Oral Tablet Extended Release 24 Hour" at bounding box center [431, 285] width 258 height 35
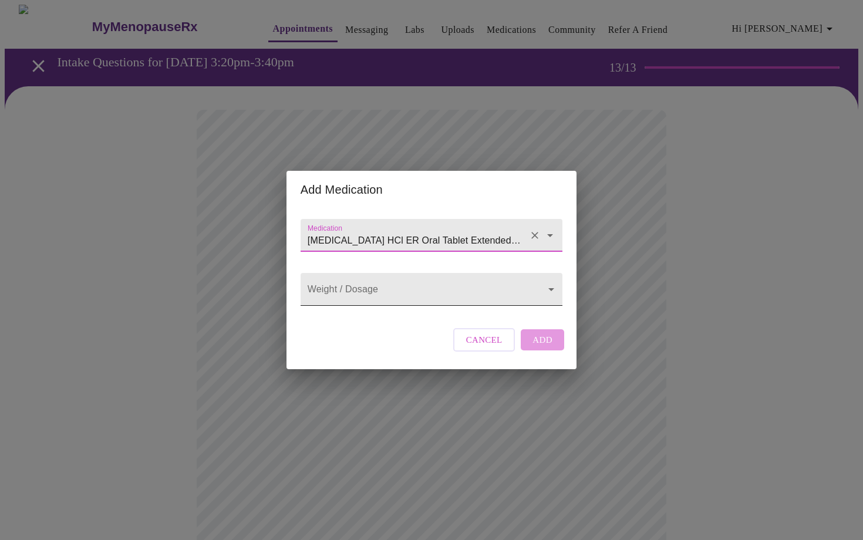
type input "[MEDICAL_DATA] HCl ER Oral Tablet Extended Release 24 Hour"
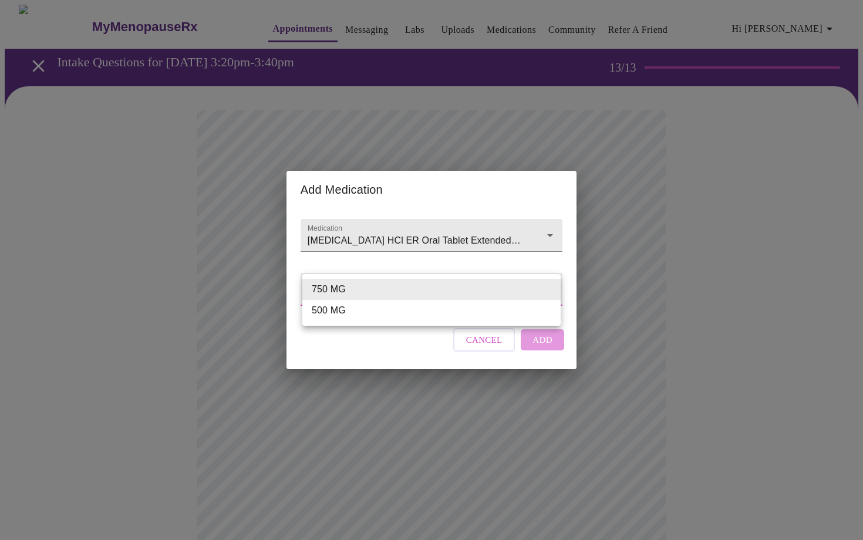
click at [453, 286] on body "MyMenopauseRx Appointments Messaging Labs Uploads Medications Community Refer a…" at bounding box center [431, 446] width 853 height 882
click at [435, 309] on li "500 MG" at bounding box center [431, 310] width 258 height 21
type input "500 MG"
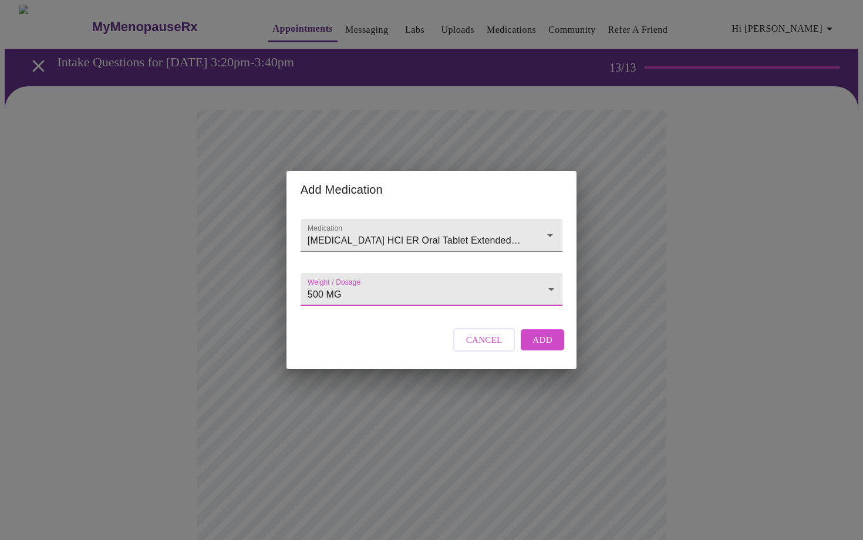
click at [530, 350] on button "Add" at bounding box center [541, 339] width 43 height 21
click at [387, 230] on input "Medication" at bounding box center [414, 241] width 219 height 22
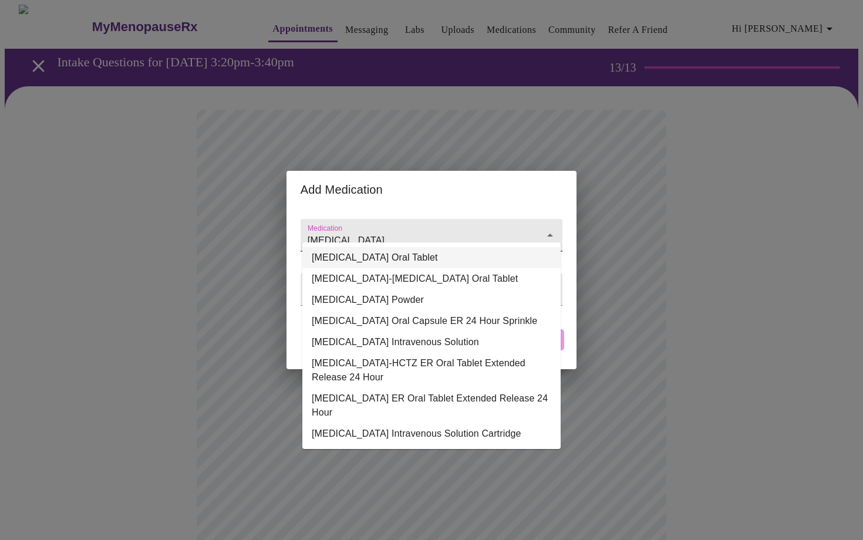
click at [447, 261] on li "[MEDICAL_DATA] Oral Tablet" at bounding box center [431, 257] width 258 height 21
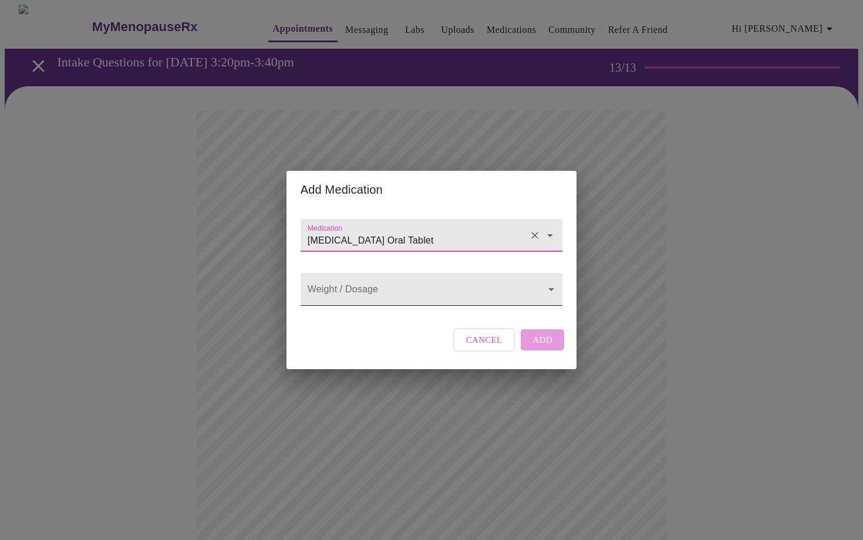
type input "[MEDICAL_DATA] Oral Tablet"
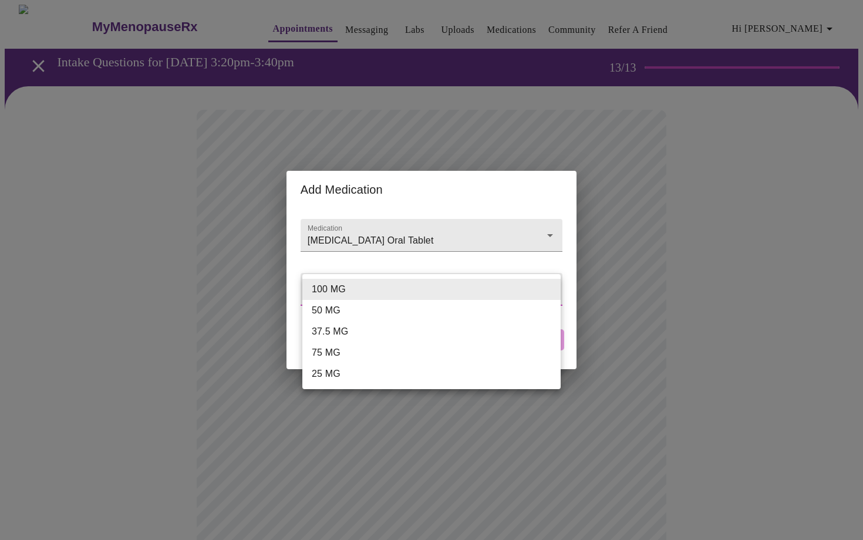
click at [415, 289] on body "MyMenopauseRx Appointments Messaging Labs Uploads Medications Community Refer a…" at bounding box center [431, 459] width 853 height 908
click at [373, 310] on li "50 MG" at bounding box center [431, 310] width 258 height 21
type input "50 MG"
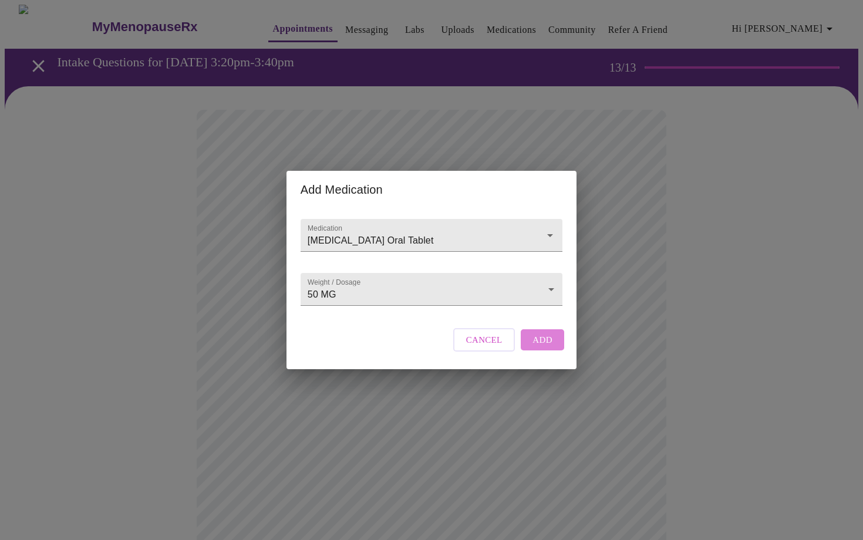
click at [537, 347] on span "Add" at bounding box center [542, 339] width 20 height 15
click at [398, 230] on input "Medication" at bounding box center [414, 241] width 219 height 22
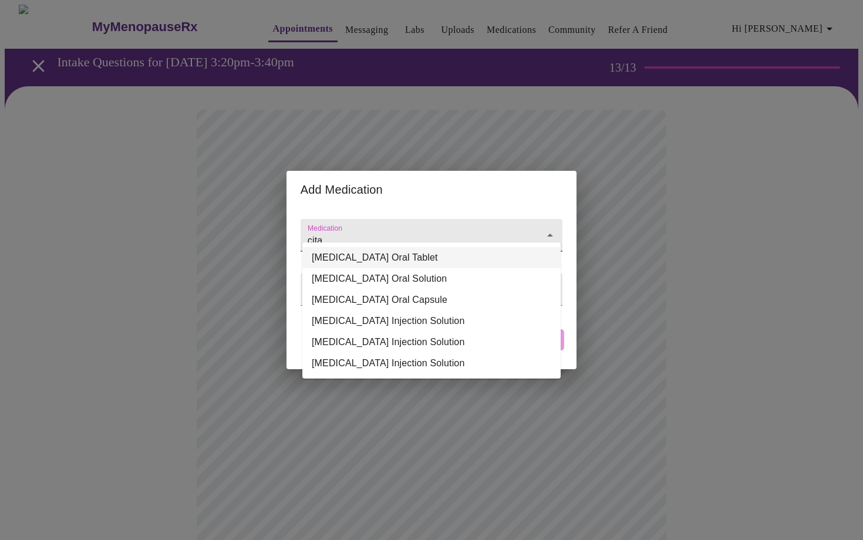
click at [512, 254] on li "[MEDICAL_DATA] Oral Tablet" at bounding box center [431, 257] width 258 height 21
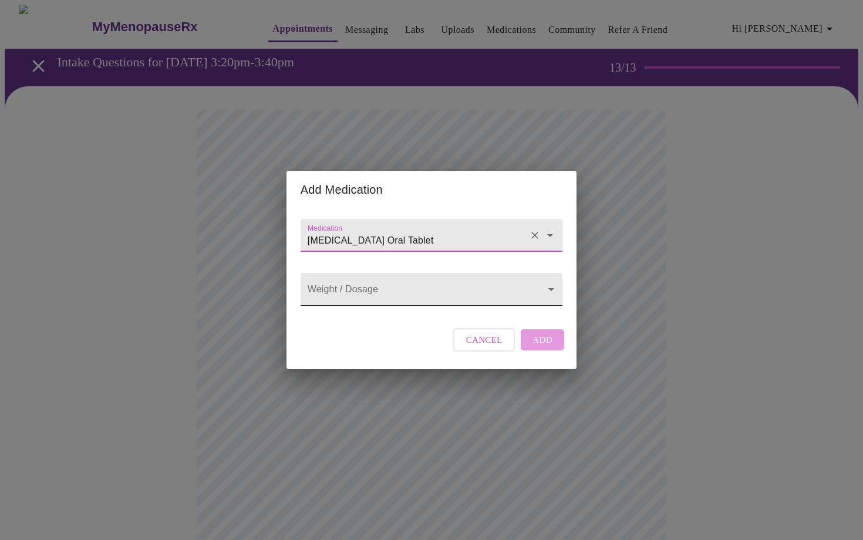
type input "[MEDICAL_DATA] Oral Tablet"
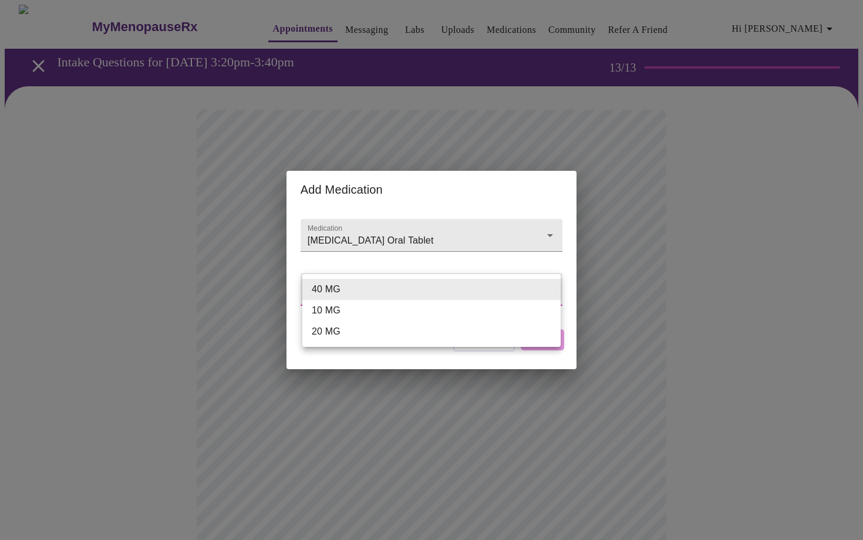
click at [463, 284] on body "MyMenopauseRx Appointments Messaging Labs Uploads Medications Community Refer a…" at bounding box center [431, 481] width 853 height 952
click at [431, 295] on li "40 MG" at bounding box center [431, 289] width 258 height 21
type input "40 MG"
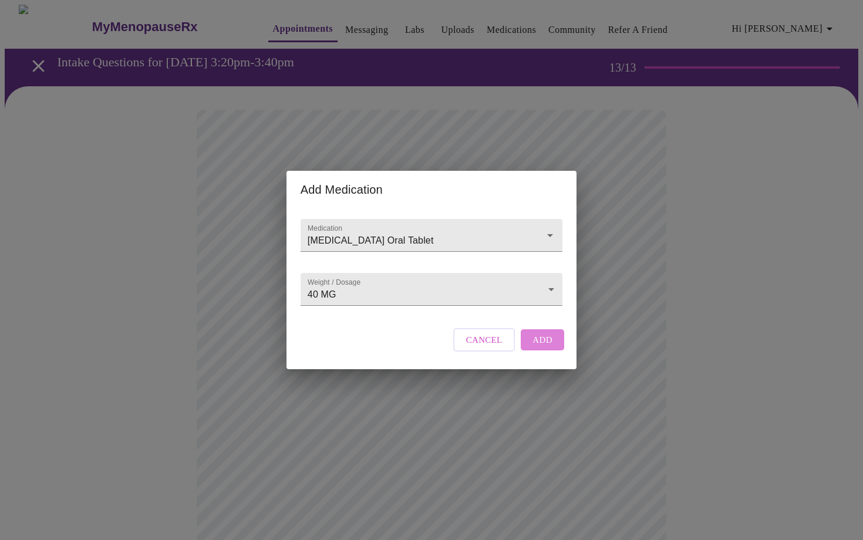
click at [537, 347] on span "Add" at bounding box center [542, 339] width 20 height 15
click at [389, 230] on input "Medication" at bounding box center [414, 241] width 219 height 22
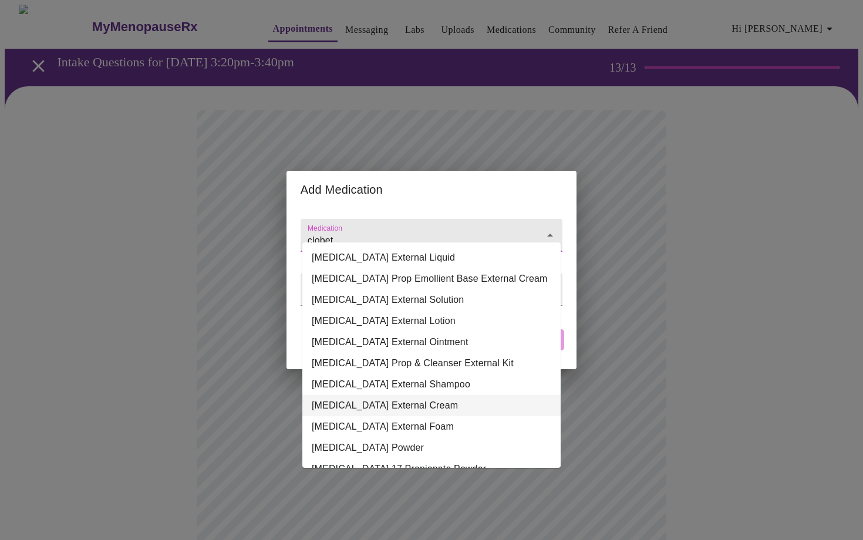
click at [382, 406] on li "[MEDICAL_DATA] External Cream" at bounding box center [431, 405] width 258 height 21
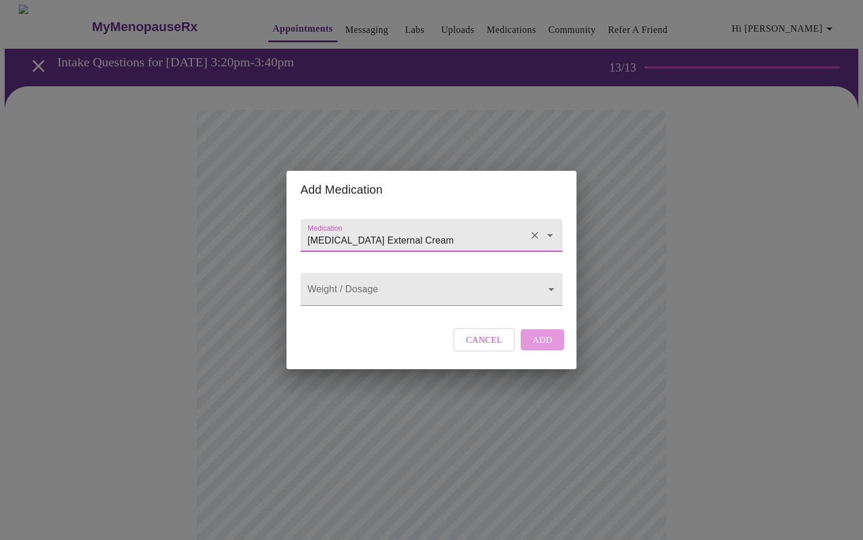
type input "[MEDICAL_DATA] External Cream"
click at [390, 307] on div "Weight / Dosage ​" at bounding box center [431, 286] width 271 height 48
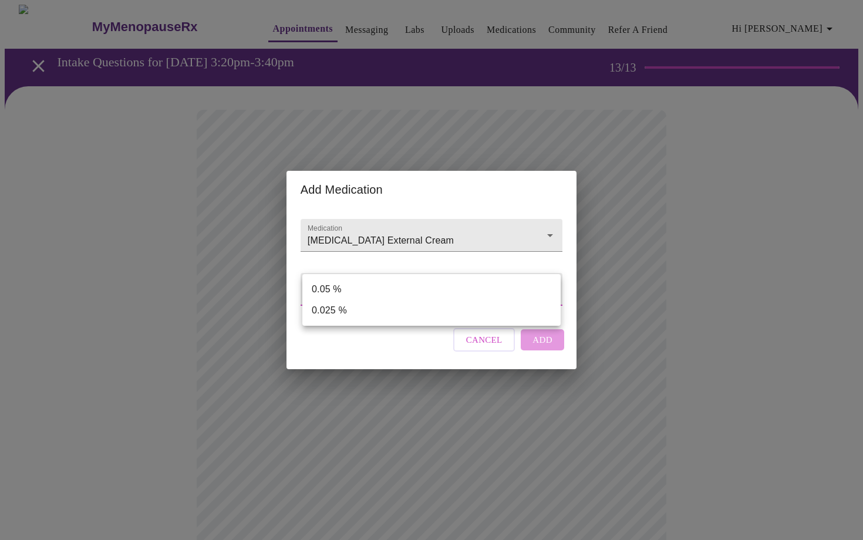
click at [390, 290] on body "MyMenopauseRx Appointments Messaging Labs Uploads Medications Community Refer a…" at bounding box center [431, 502] width 853 height 995
click at [388, 288] on li "0.05 %" at bounding box center [431, 289] width 258 height 21
type input "0.05 %"
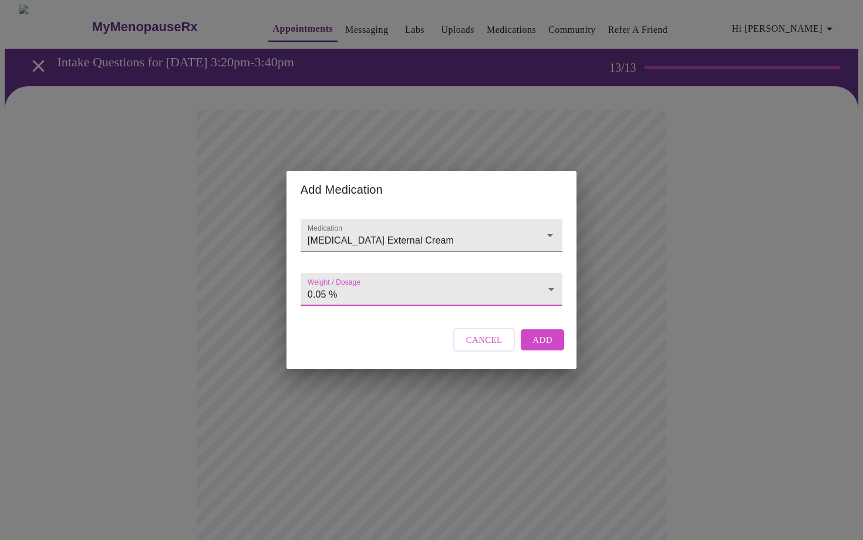
click at [542, 344] on span "Add" at bounding box center [542, 339] width 20 height 15
click at [378, 230] on input "Medication" at bounding box center [414, 241] width 219 height 22
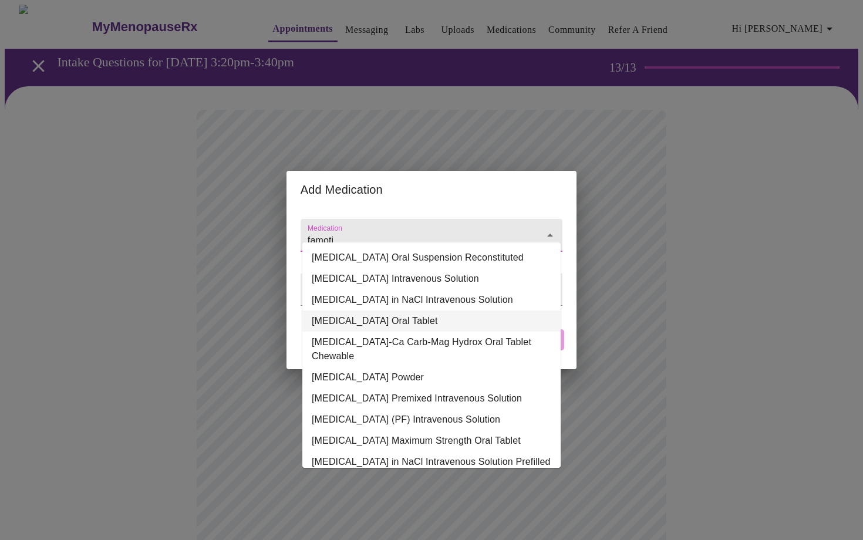
click at [377, 323] on li "[MEDICAL_DATA] Oral Tablet" at bounding box center [431, 320] width 258 height 21
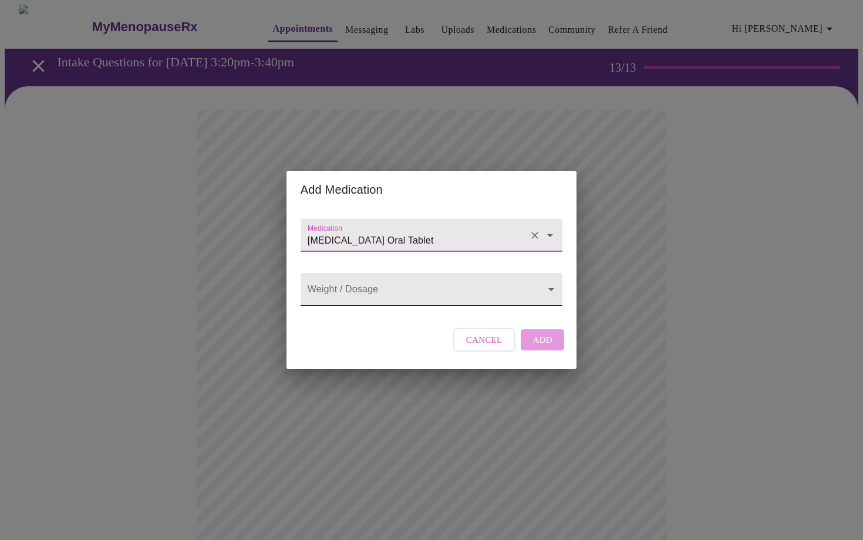
type input "[MEDICAL_DATA] Oral Tablet"
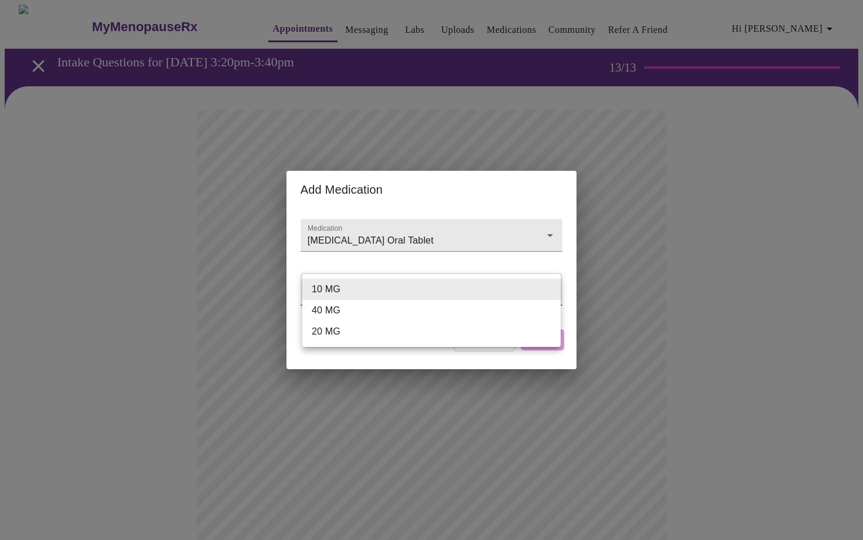
click at [359, 295] on body "MyMenopauseRx Appointments Messaging Labs Uploads Medications Community Refer a…" at bounding box center [431, 524] width 853 height 1039
click at [349, 310] on li "40 MG" at bounding box center [431, 310] width 258 height 21
type input "40 MG"
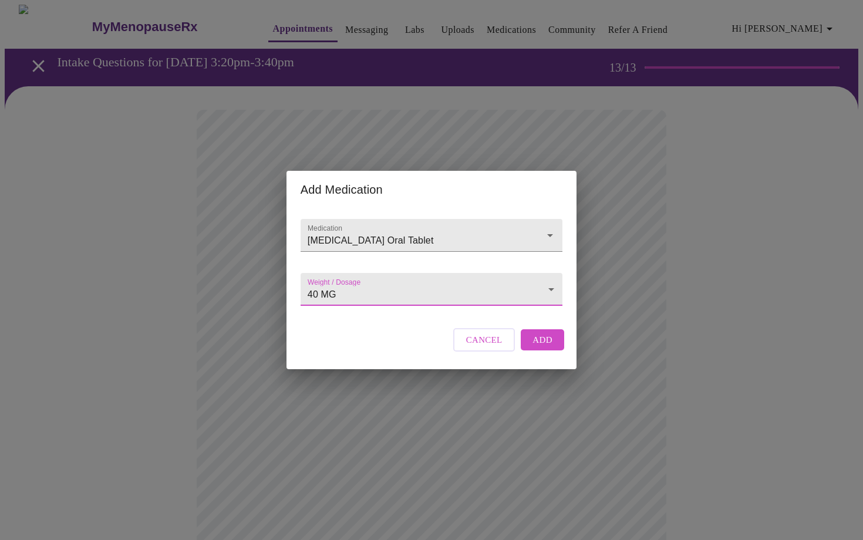
click at [542, 347] on span "Add" at bounding box center [542, 339] width 20 height 15
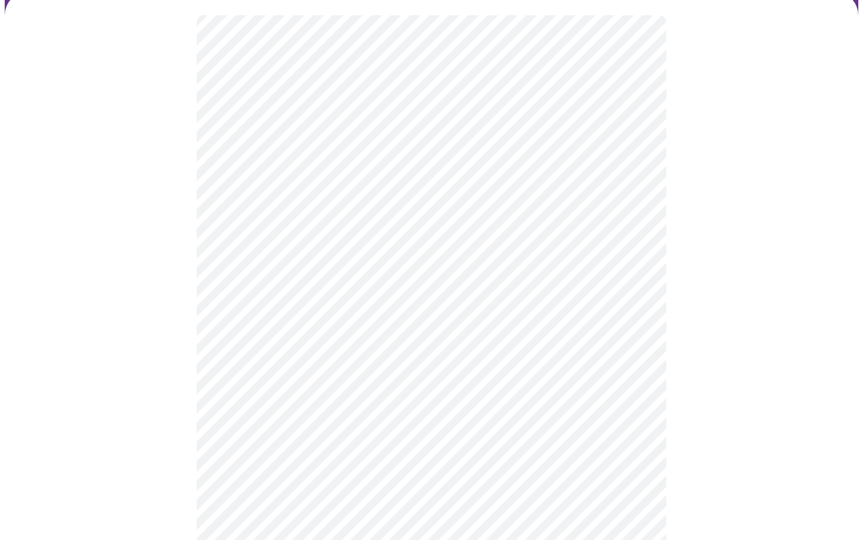
scroll to position [96, 0]
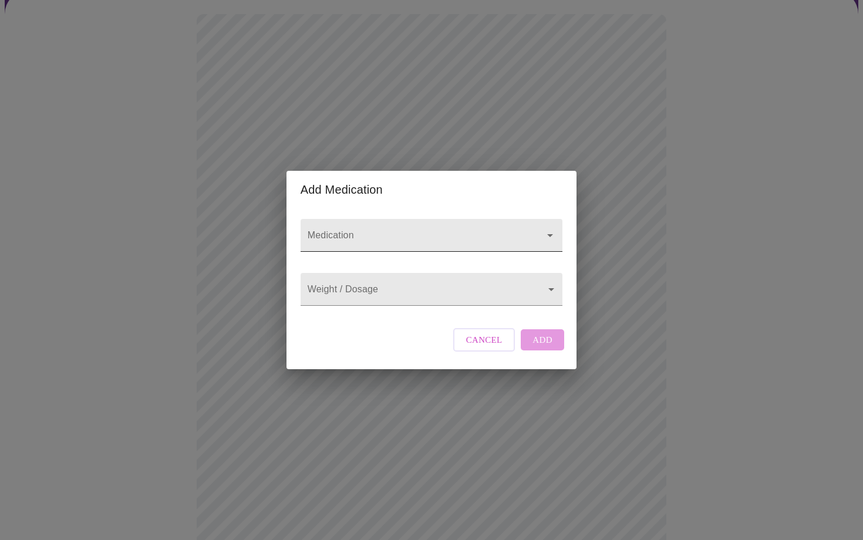
click at [360, 236] on input "Medication" at bounding box center [414, 241] width 219 height 22
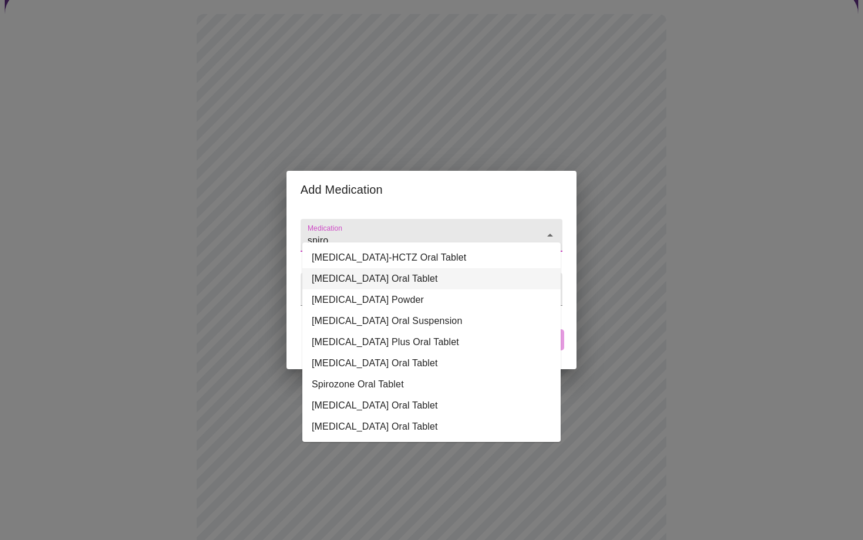
click at [352, 276] on li "[MEDICAL_DATA] Oral Tablet" at bounding box center [431, 278] width 258 height 21
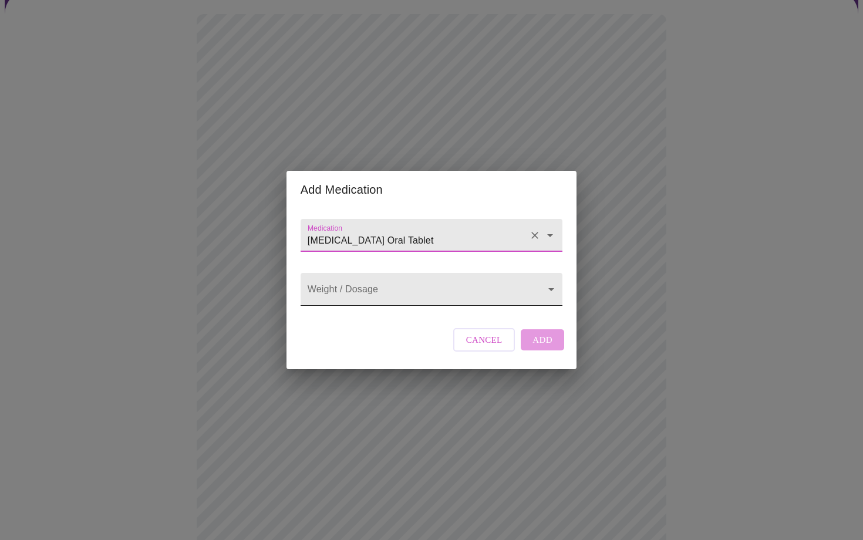
type input "[MEDICAL_DATA] Oral Tablet"
click at [350, 293] on body "MyMenopauseRx Appointments Messaging Labs Uploads Medications Community Refer a…" at bounding box center [431, 450] width 853 height 1082
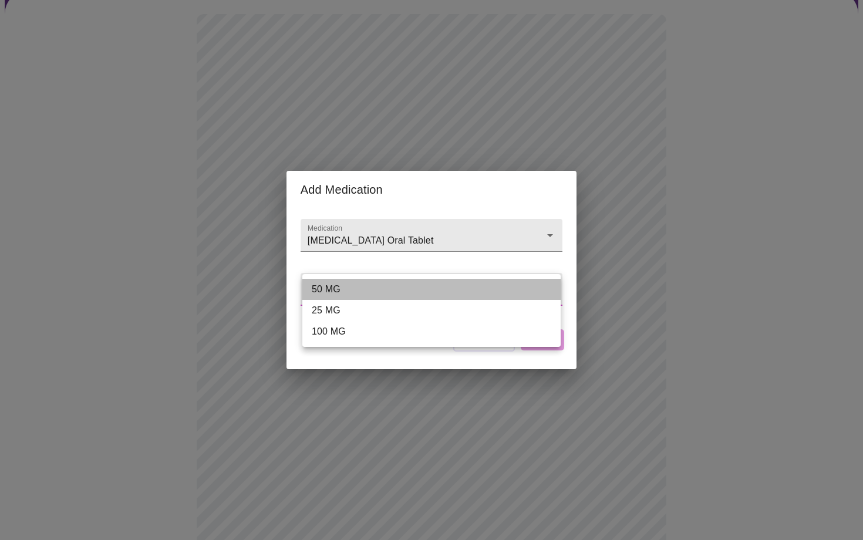
click at [354, 289] on li "50 MG" at bounding box center [431, 289] width 258 height 21
type input "50 MG"
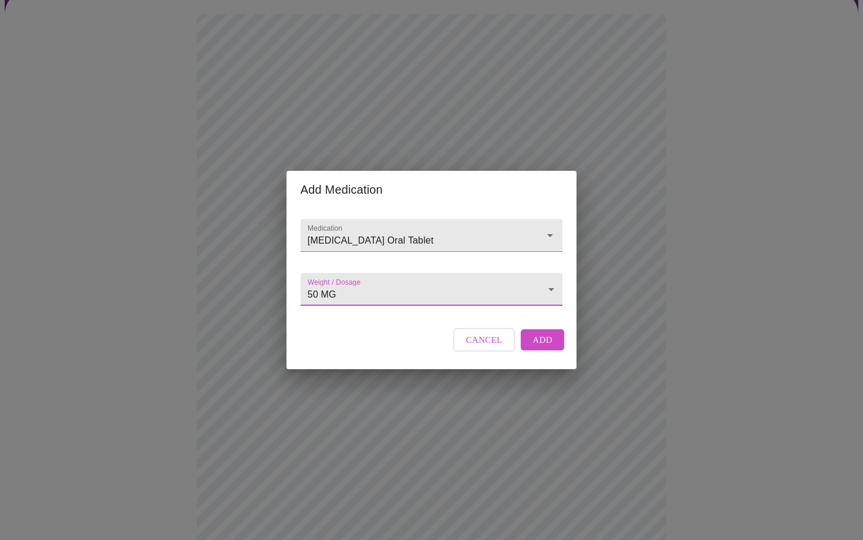
click at [533, 347] on span "Add" at bounding box center [542, 339] width 20 height 15
click at [414, 230] on input "Medication" at bounding box center [414, 241] width 219 height 22
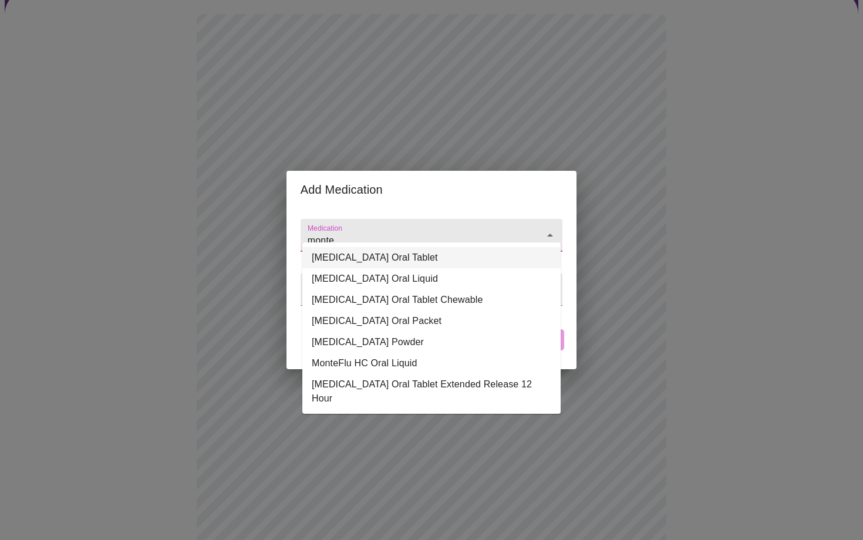
click at [403, 253] on li "[MEDICAL_DATA] Oral Tablet" at bounding box center [431, 257] width 258 height 21
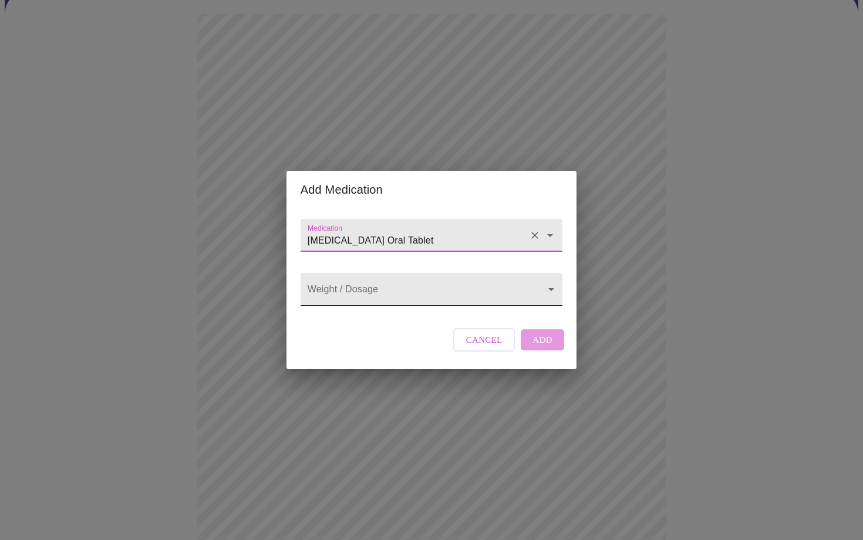
type input "[MEDICAL_DATA] Oral Tablet"
click at [379, 284] on body "MyMenopauseRx Appointments Messaging Labs Uploads Medications Community Refer a…" at bounding box center [431, 471] width 853 height 1125
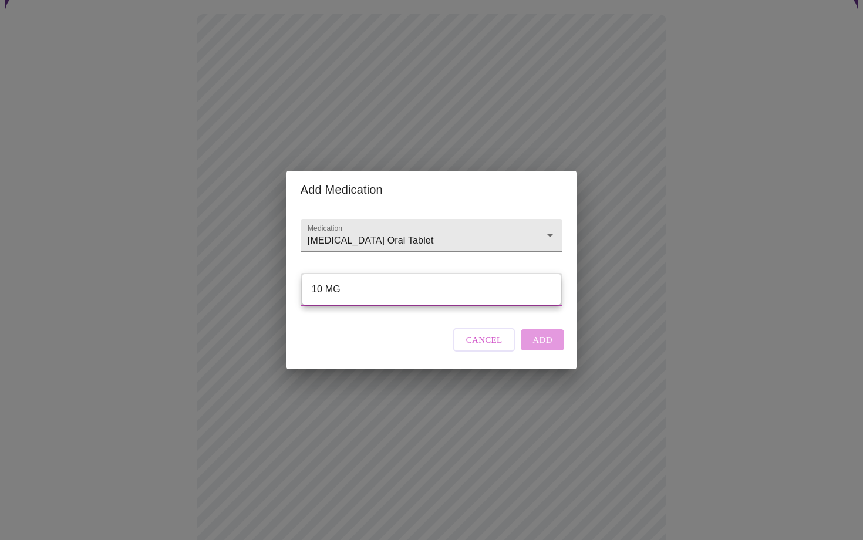
click at [374, 286] on li "10 MG" at bounding box center [431, 289] width 258 height 21
type input "10 MG"
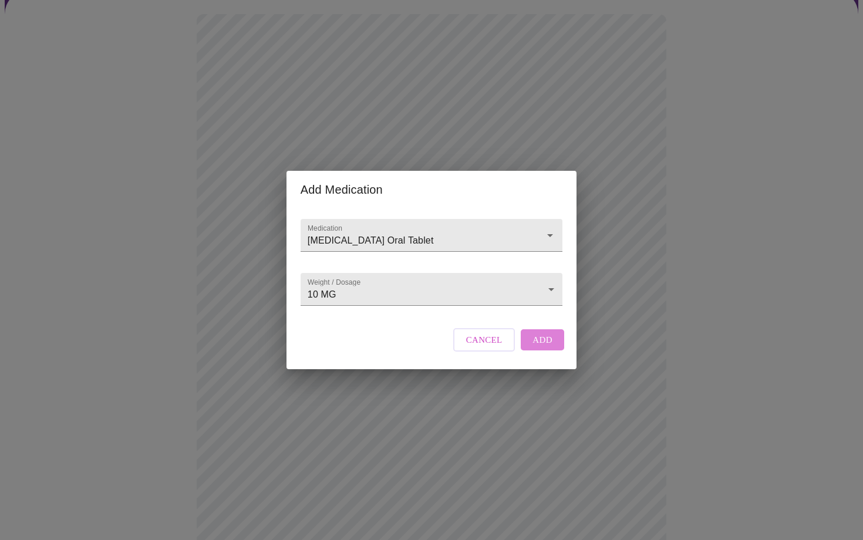
click at [528, 349] on button "Add" at bounding box center [541, 339] width 43 height 21
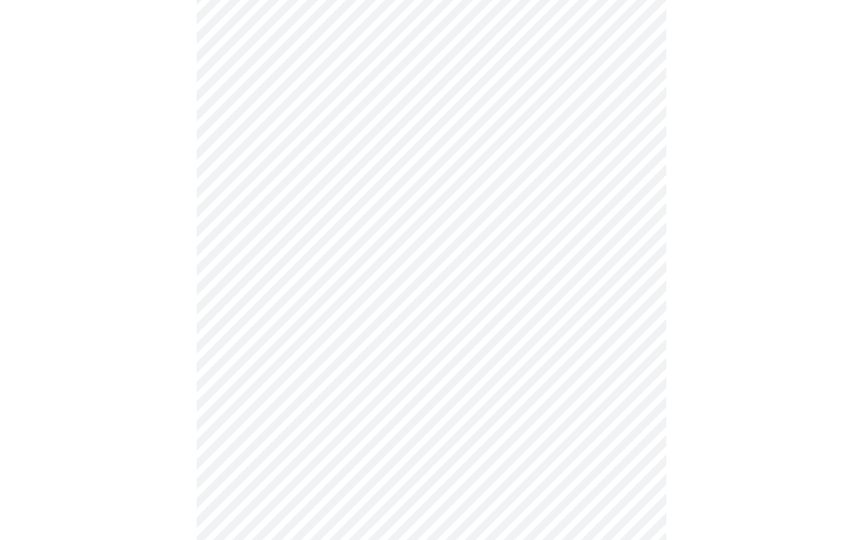
scroll to position [184, 0]
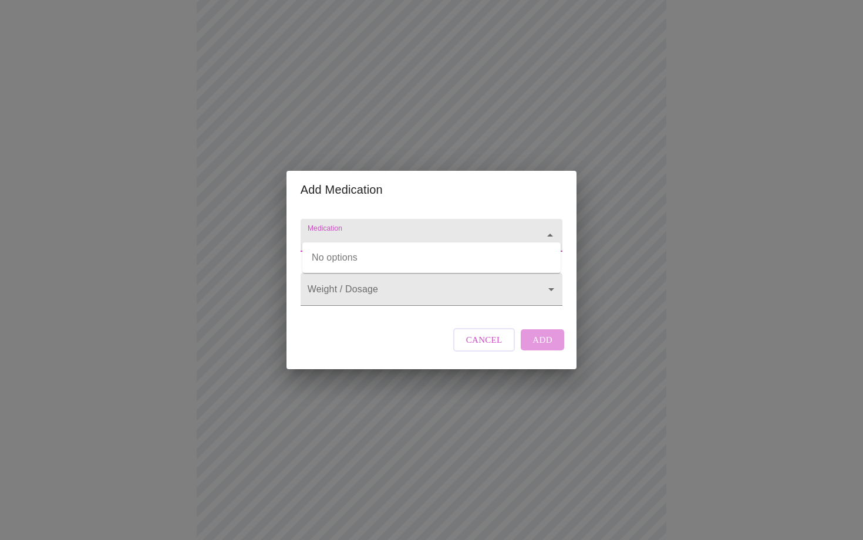
click at [379, 233] on input "Medication" at bounding box center [414, 241] width 219 height 22
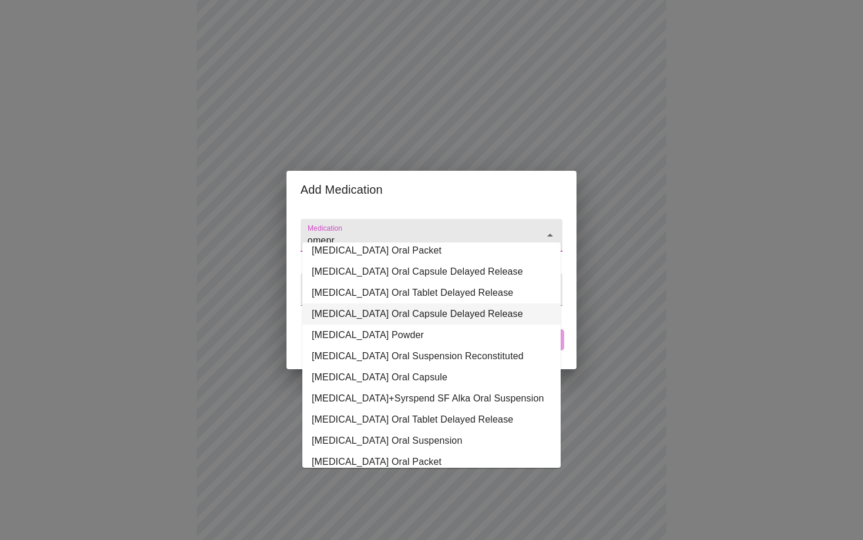
scroll to position [5, 0]
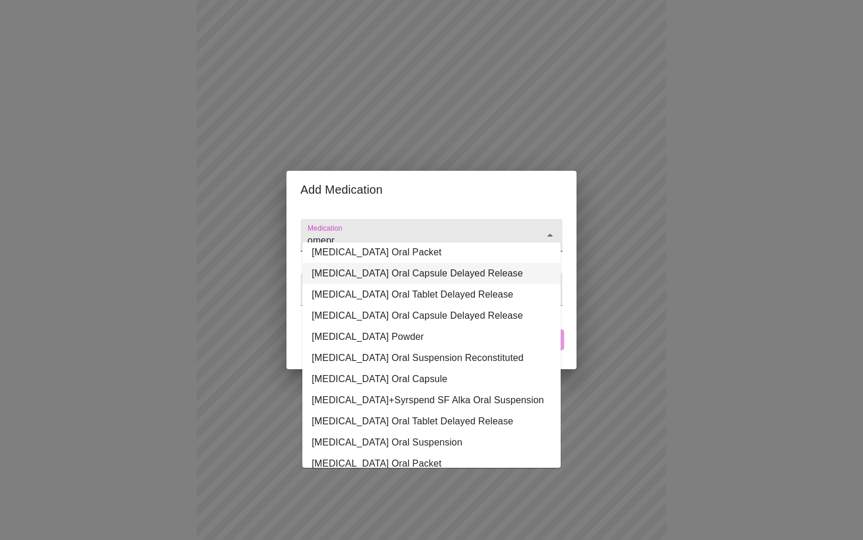
click at [376, 275] on li "[MEDICAL_DATA] Oral Capsule Delayed Release" at bounding box center [431, 273] width 258 height 21
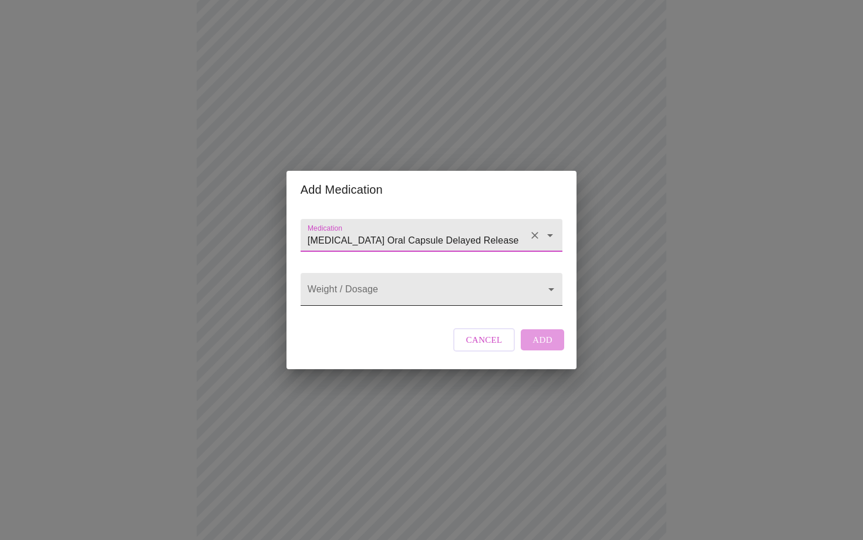
type input "[MEDICAL_DATA] Oral Capsule Delayed Release"
click at [372, 297] on body "MyMenopauseRx Appointments Messaging Labs Uploads Medications Community Refer a…" at bounding box center [431, 404] width 853 height 1169
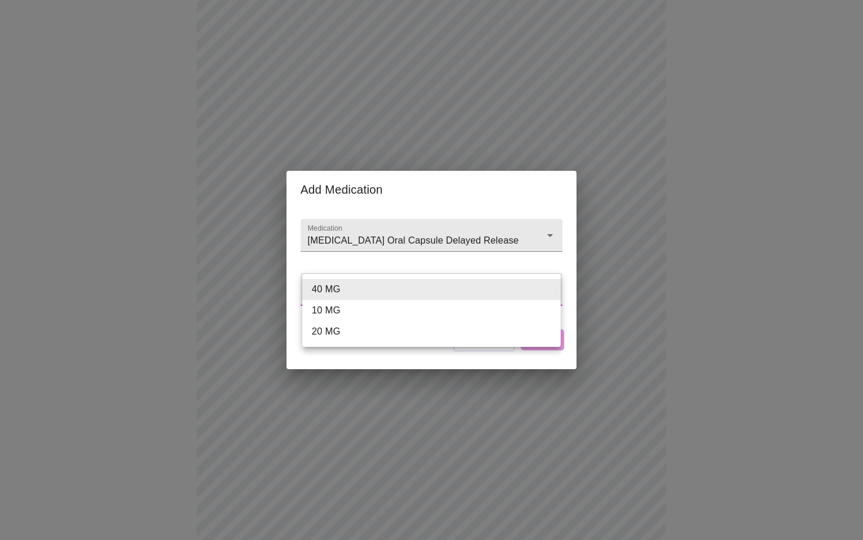
click at [358, 329] on li "20 MG" at bounding box center [431, 331] width 258 height 21
type input "20 MG"
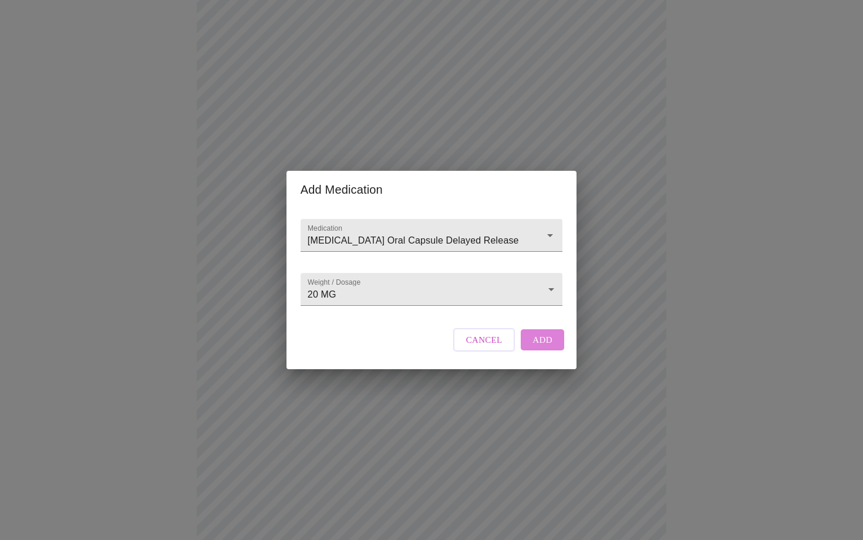
click at [546, 347] on span "Add" at bounding box center [542, 339] width 20 height 15
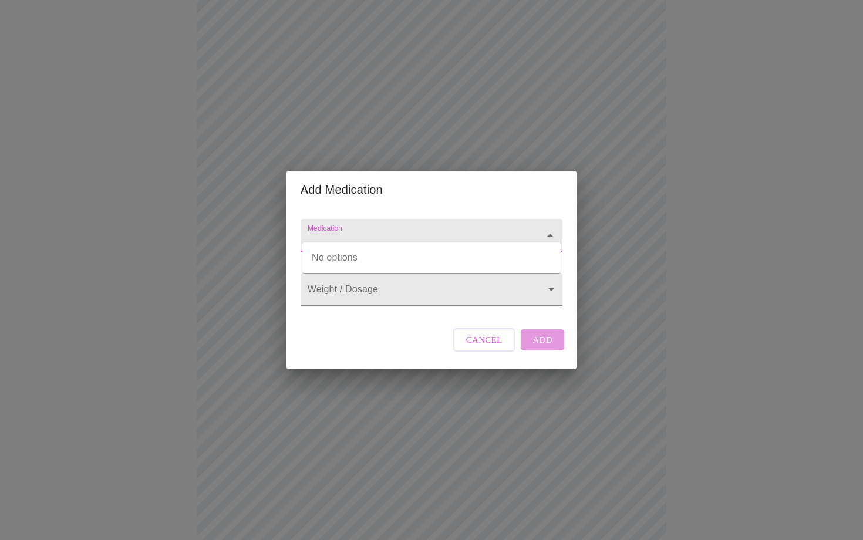
click at [387, 233] on input "Medication" at bounding box center [414, 241] width 219 height 22
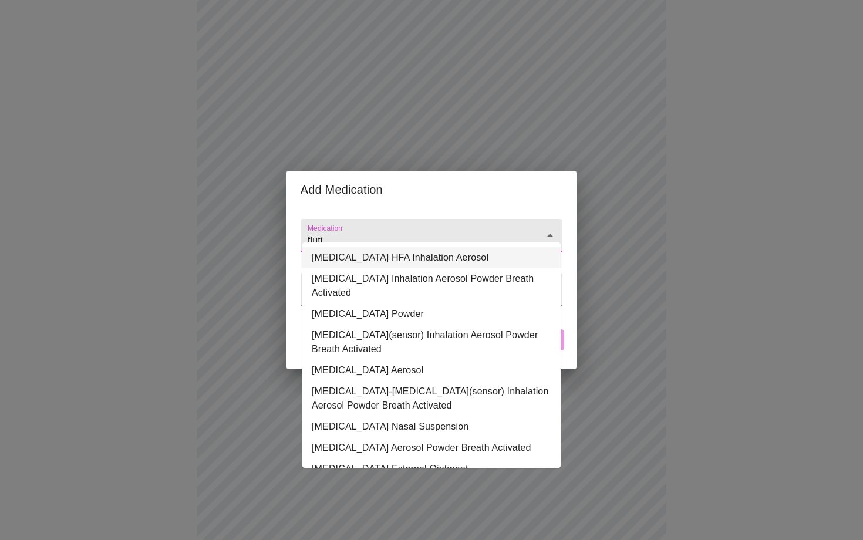
click at [371, 264] on li "[MEDICAL_DATA] HFA Inhalation Aerosol" at bounding box center [431, 257] width 258 height 21
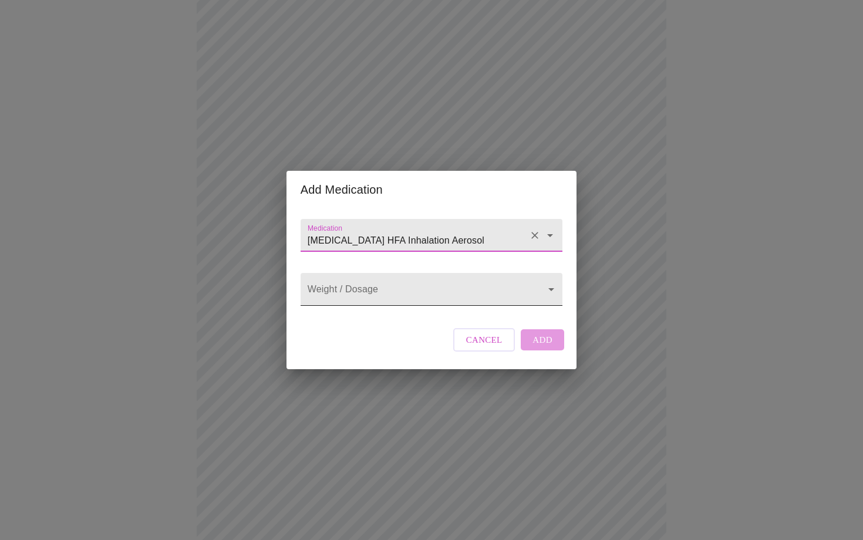
type input "[MEDICAL_DATA] HFA Inhalation Aerosol"
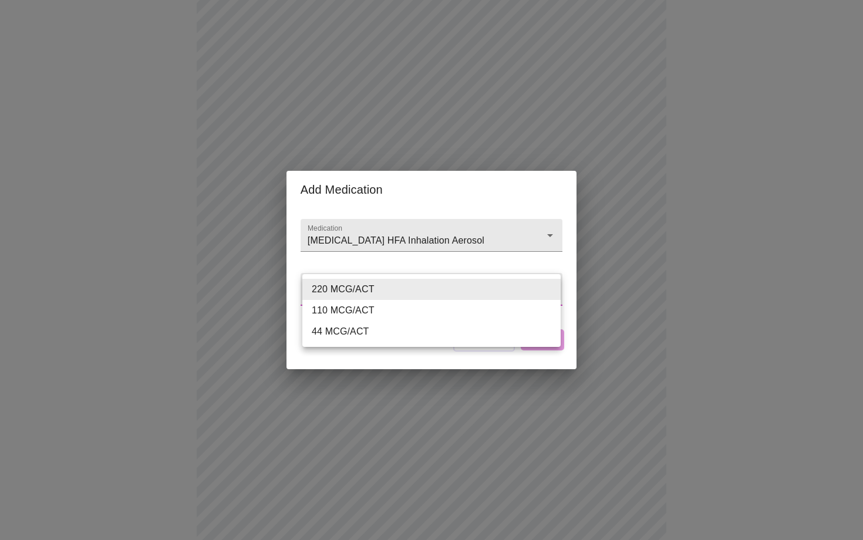
click at [363, 290] on body "MyMenopauseRx Appointments Messaging Labs Uploads Medications Community Refer a…" at bounding box center [431, 426] width 853 height 1212
click at [435, 220] on div at bounding box center [431, 270] width 863 height 540
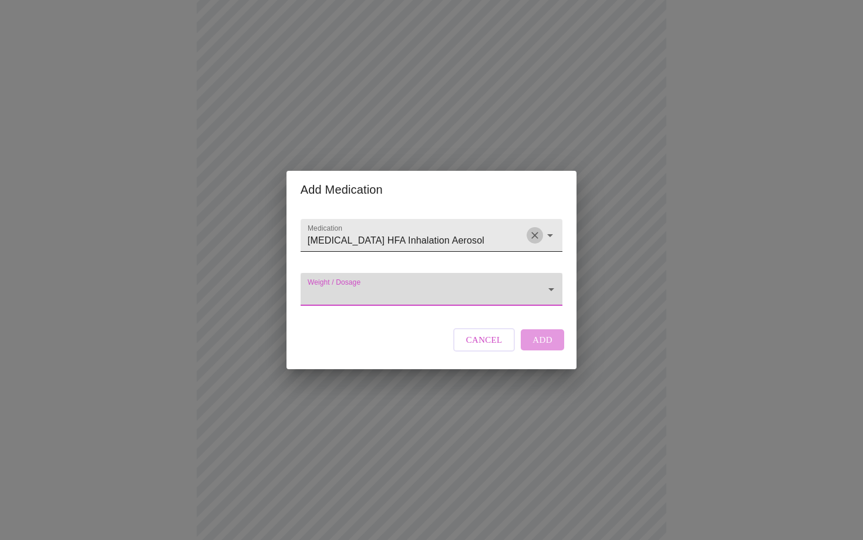
click at [533, 229] on icon "Clear" at bounding box center [535, 235] width 12 height 12
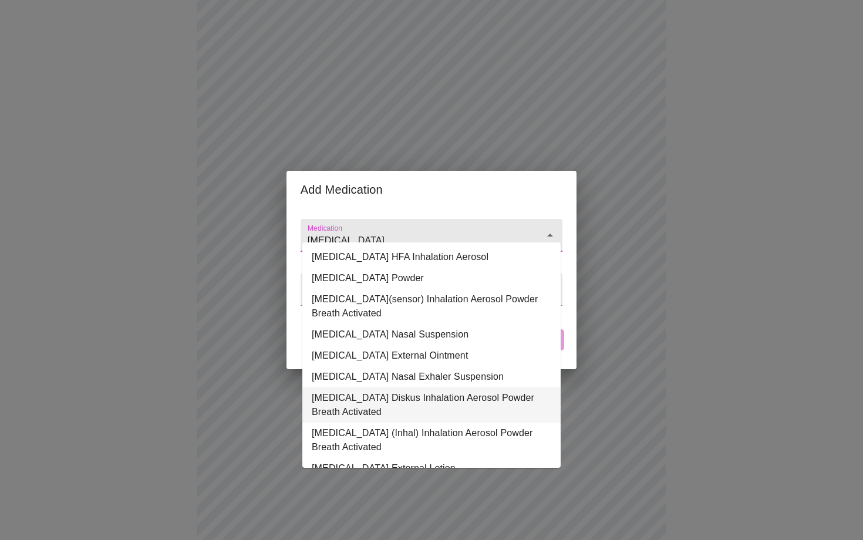
scroll to position [0, 0]
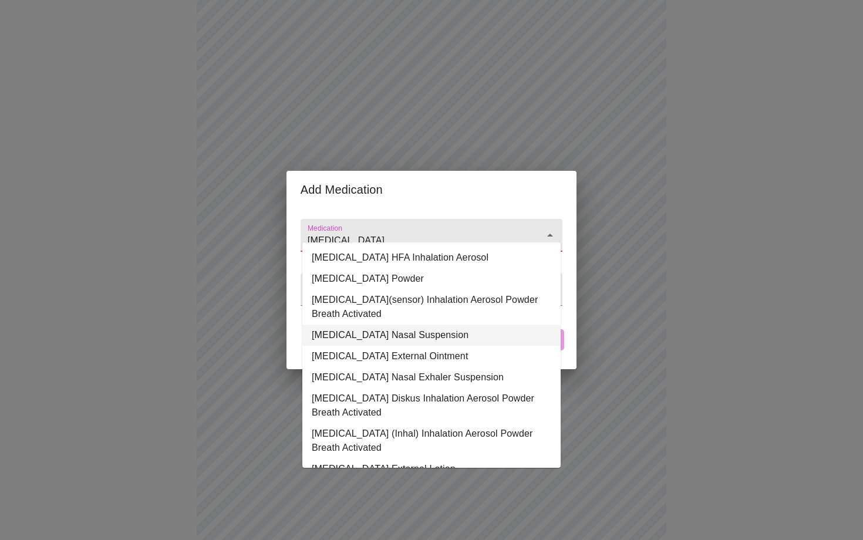
click at [508, 327] on li "[MEDICAL_DATA] Nasal Suspension" at bounding box center [431, 334] width 258 height 21
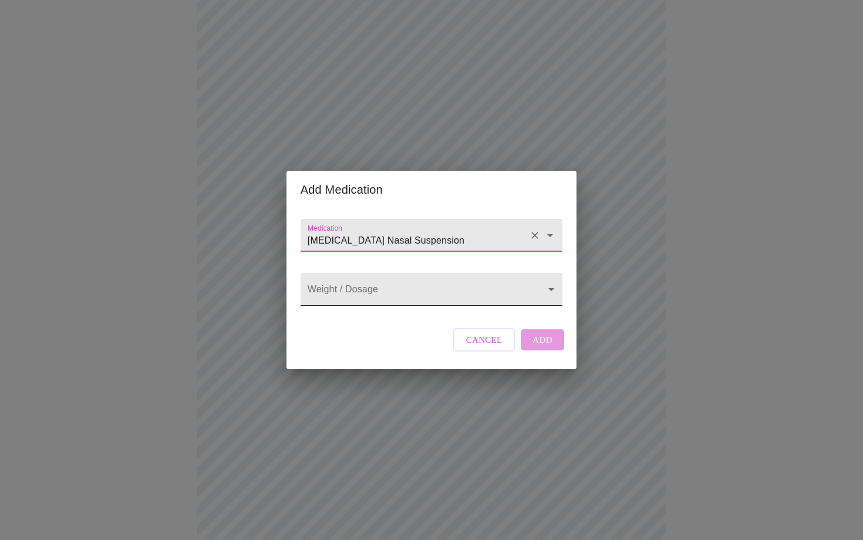
type input "[MEDICAL_DATA] Nasal Suspension"
click at [496, 292] on body "MyMenopauseRx Appointments Messaging Labs Uploads Medications Community Refer a…" at bounding box center [431, 426] width 853 height 1212
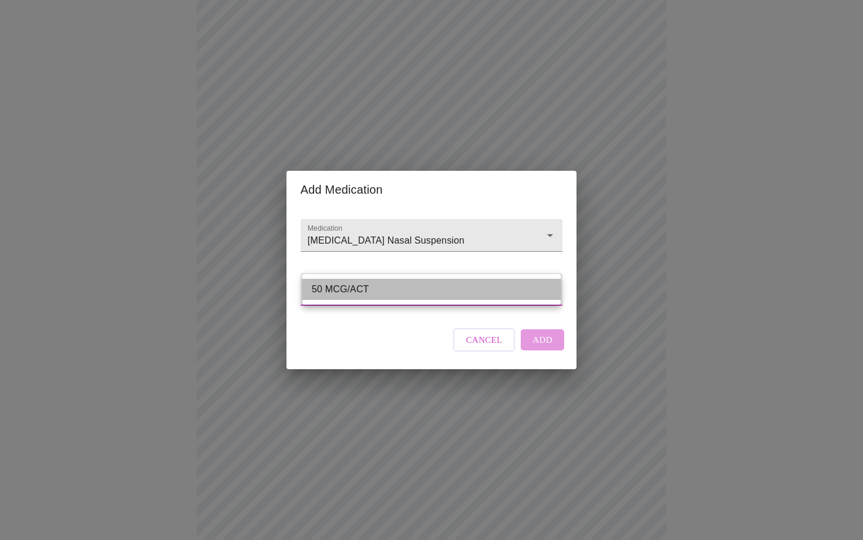
click at [496, 292] on li "50 MCG/ACT" at bounding box center [431, 289] width 258 height 21
type input "50 MCG/ACT"
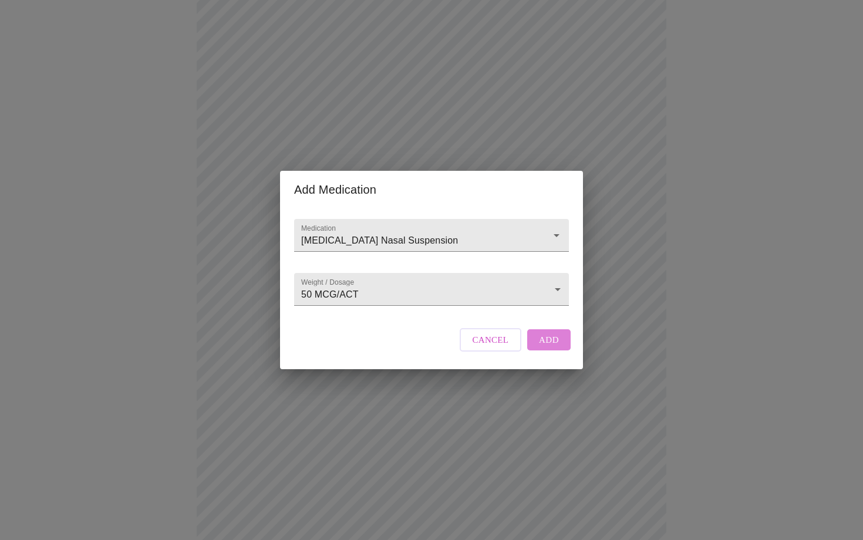
click at [555, 347] on span "Add" at bounding box center [549, 339] width 20 height 15
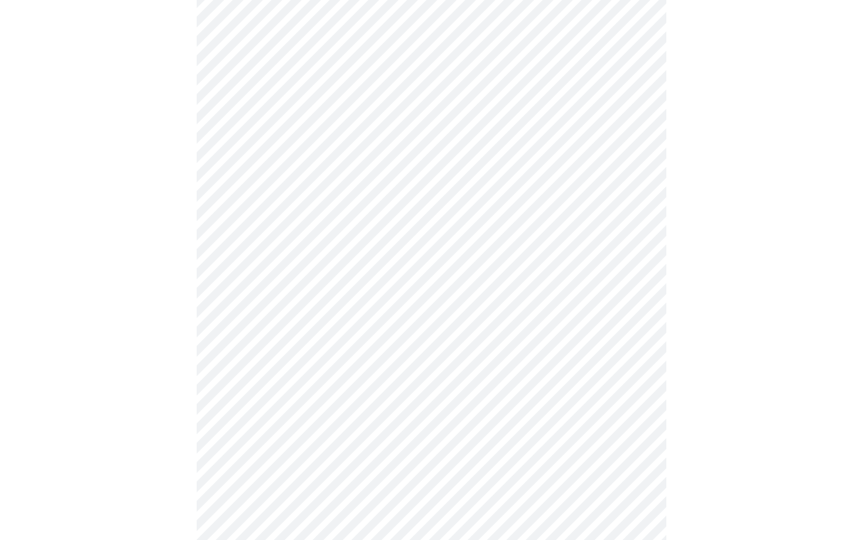
scroll to position [630, 0]
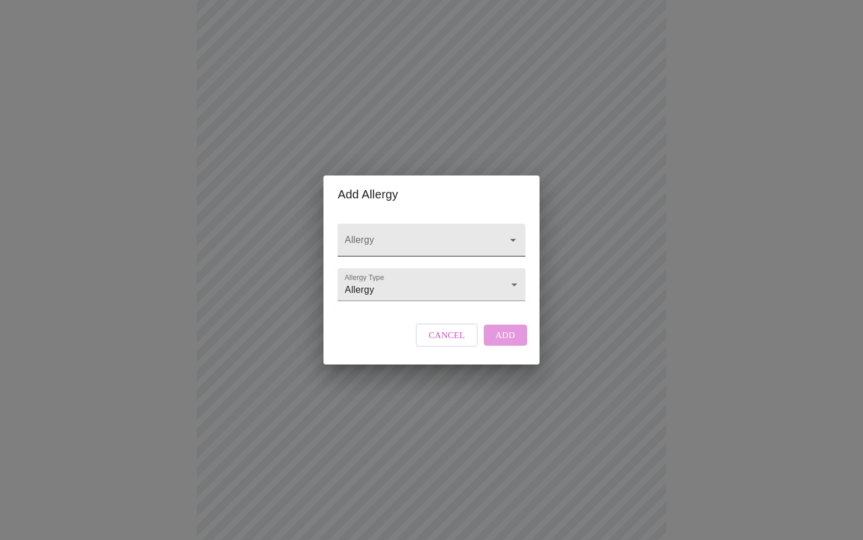
click at [438, 235] on input "Allergy" at bounding box center [414, 246] width 144 height 22
type input "s"
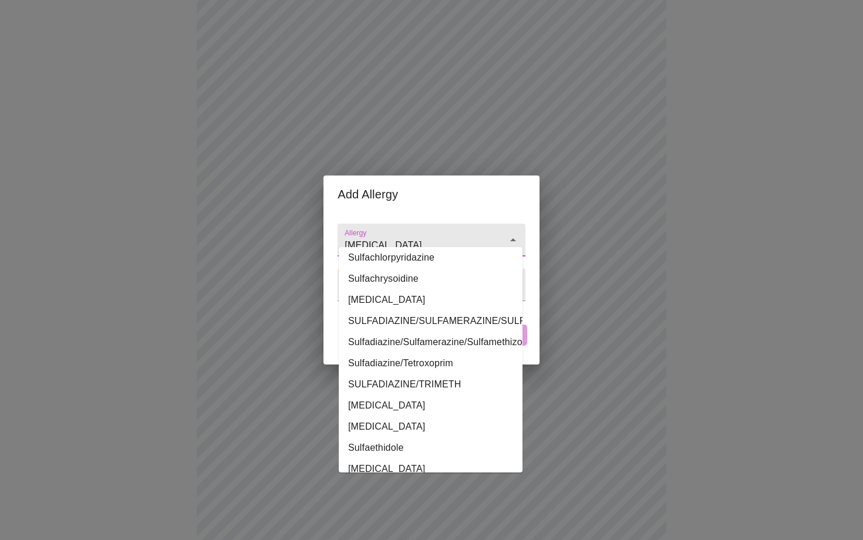
scroll to position [7391, 0]
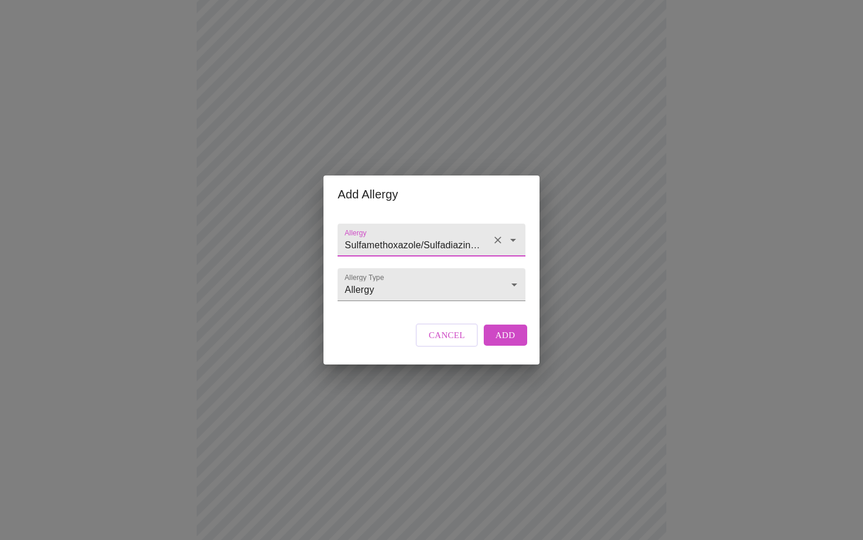
type input "Sulfamethoxazole/Sulfadiazine/Trimethoprim"
click at [510, 343] on span "Add" at bounding box center [505, 334] width 20 height 15
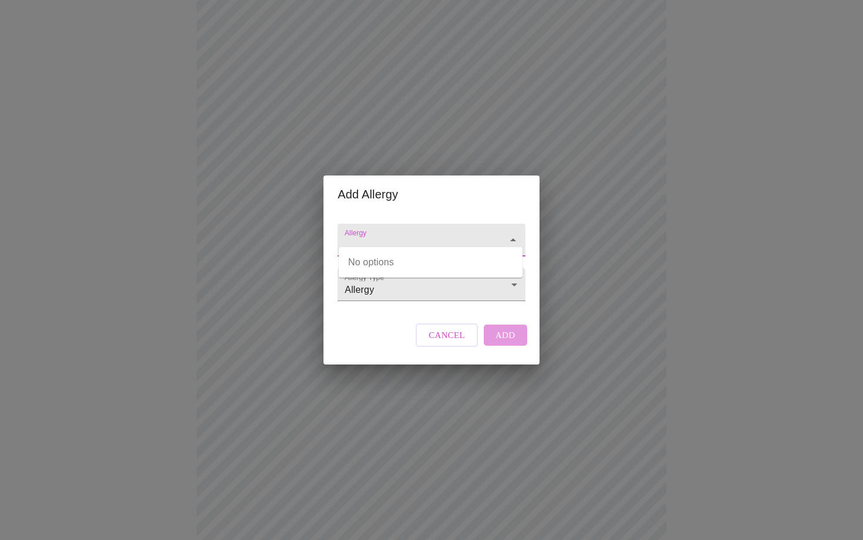
click at [365, 235] on input "Allergy" at bounding box center [414, 246] width 144 height 22
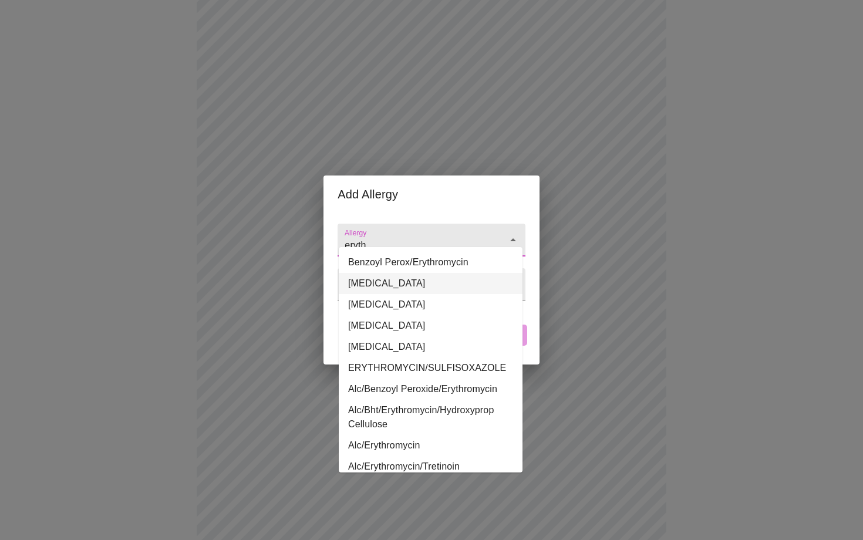
click at [370, 289] on li "[MEDICAL_DATA]" at bounding box center [431, 283] width 184 height 21
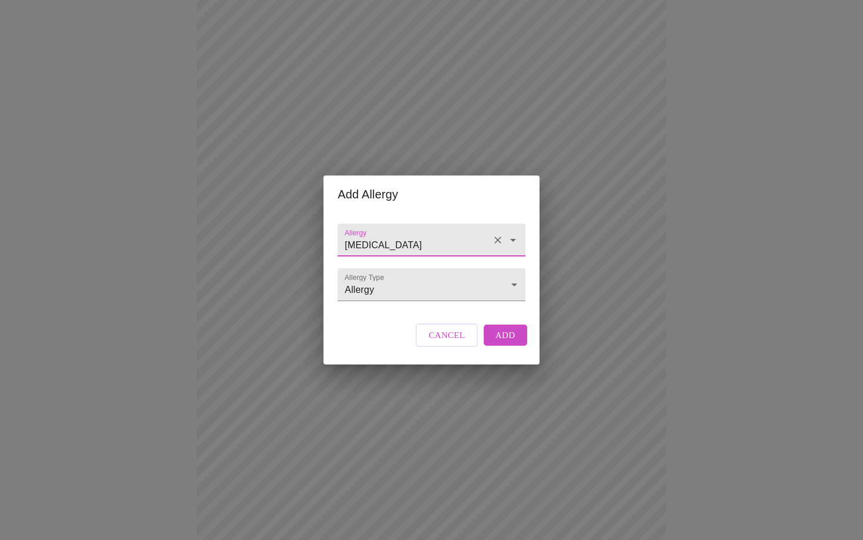
type input "[MEDICAL_DATA]"
click at [508, 343] on span "Add" at bounding box center [505, 334] width 20 height 15
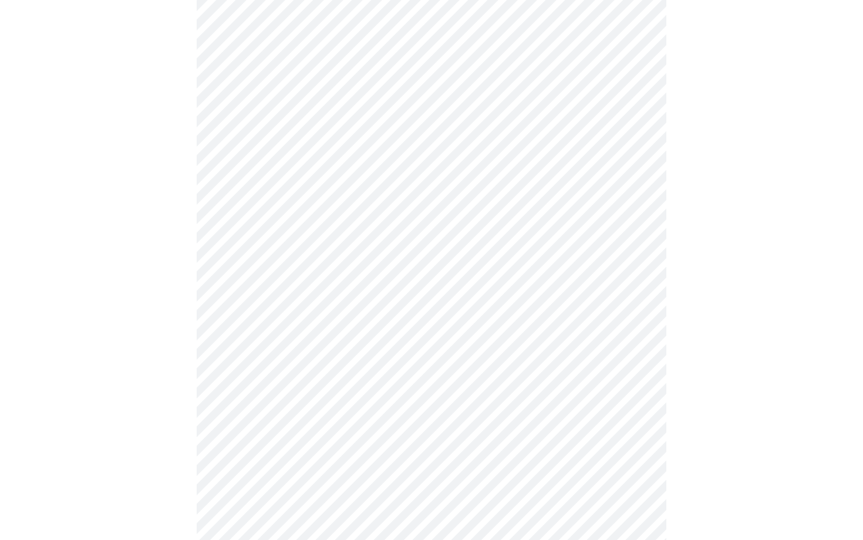
scroll to position [736, 0]
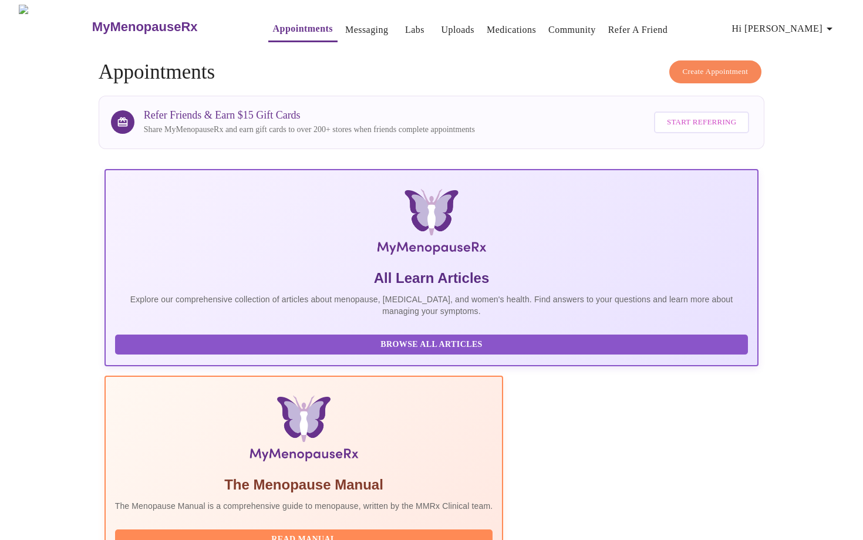
click at [390, 532] on span "Read Manual" at bounding box center [304, 539] width 354 height 15
click at [346, 24] on link "Messaging" at bounding box center [366, 30] width 43 height 16
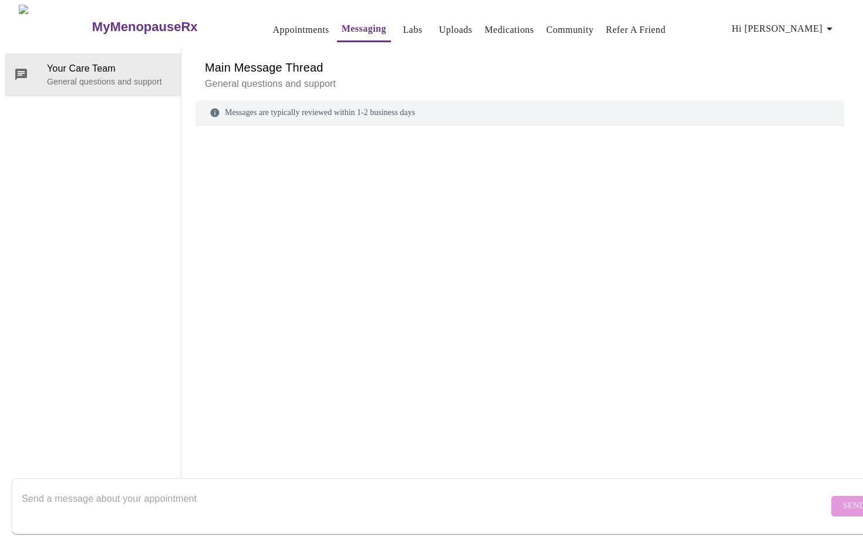
click at [394, 35] on button "Labs" at bounding box center [413, 29] width 38 height 23
click at [439, 28] on link "Uploads" at bounding box center [455, 30] width 33 height 16
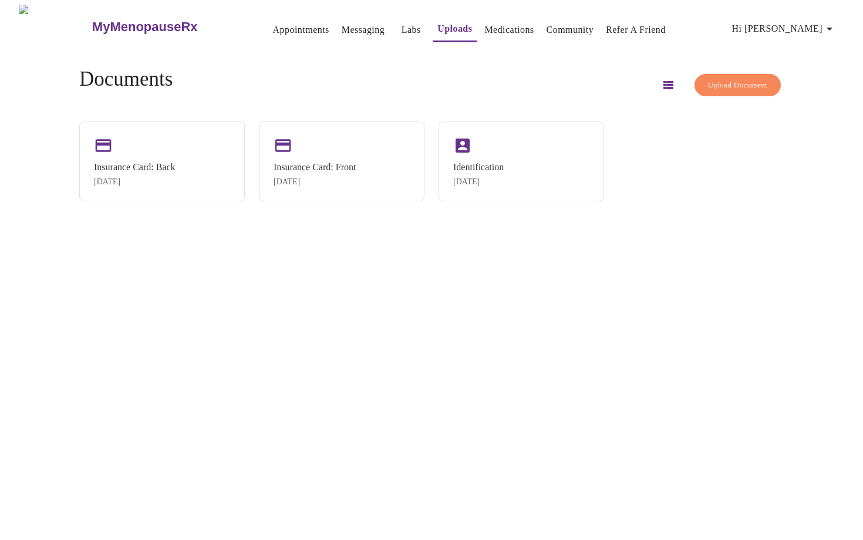
click at [708, 86] on span "Upload Document" at bounding box center [737, 85] width 59 height 13
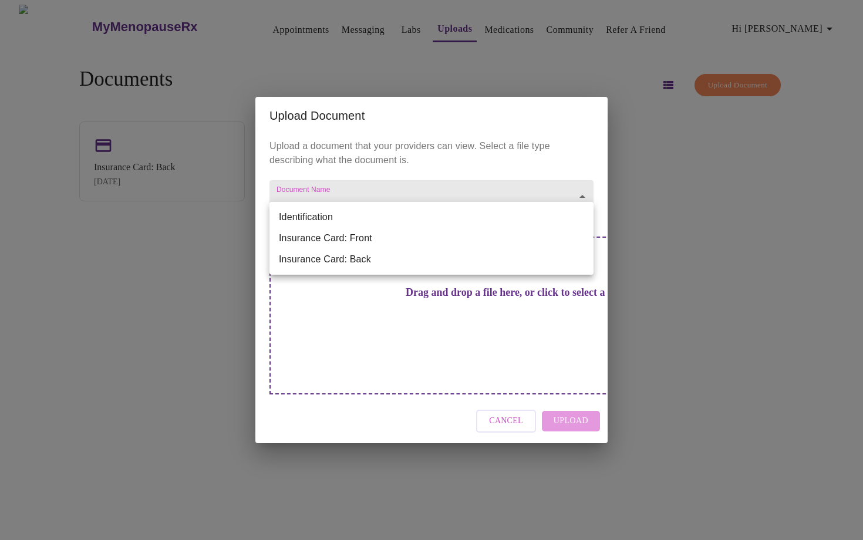
click at [495, 205] on body "MyMenopauseRx Appointments Messaging Labs Uploads Medications Community Refer a…" at bounding box center [431, 275] width 853 height 540
click at [410, 346] on div at bounding box center [431, 270] width 863 height 540
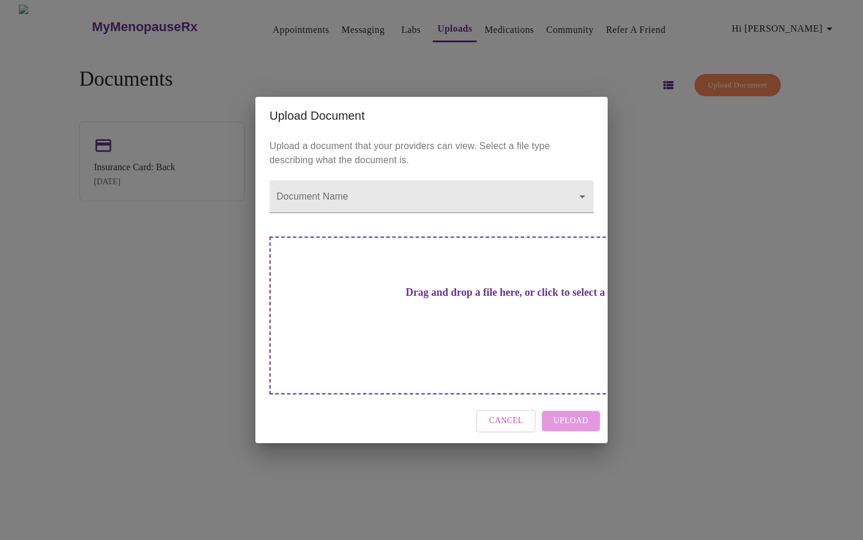
click at [420, 299] on h3 "Drag and drop a file here, or click to select a file" at bounding box center [513, 292] width 324 height 12
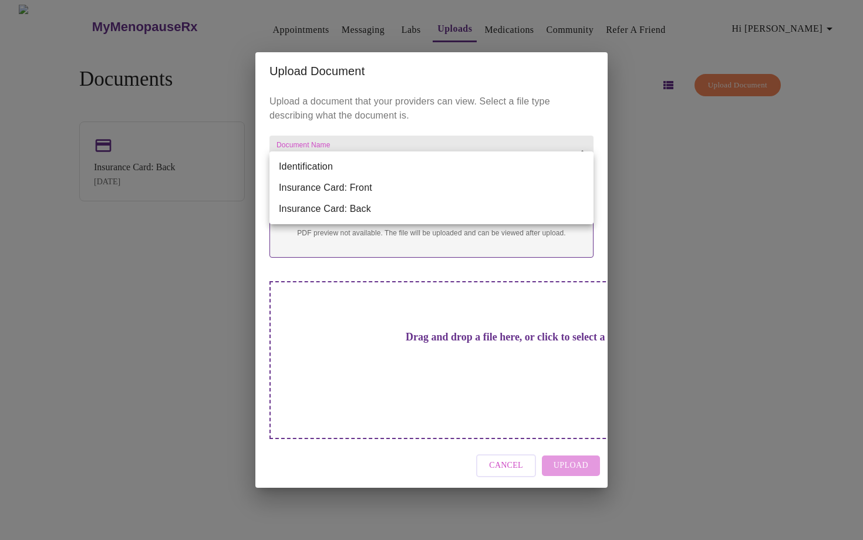
click at [377, 167] on body "MyMenopauseRx Appointments Messaging Labs Uploads Medications Community Refer a…" at bounding box center [431, 275] width 853 height 540
click at [398, 142] on div at bounding box center [431, 270] width 863 height 540
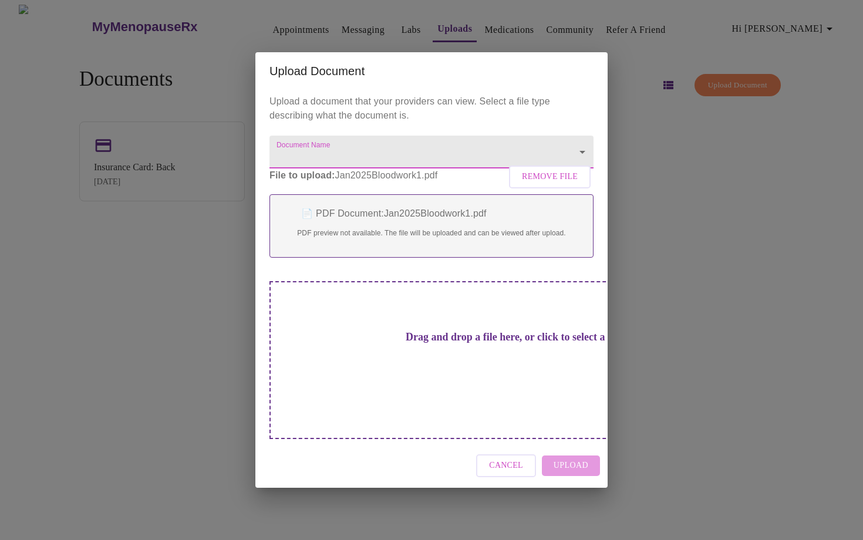
click at [499, 458] on button "Cancel" at bounding box center [506, 465] width 60 height 23
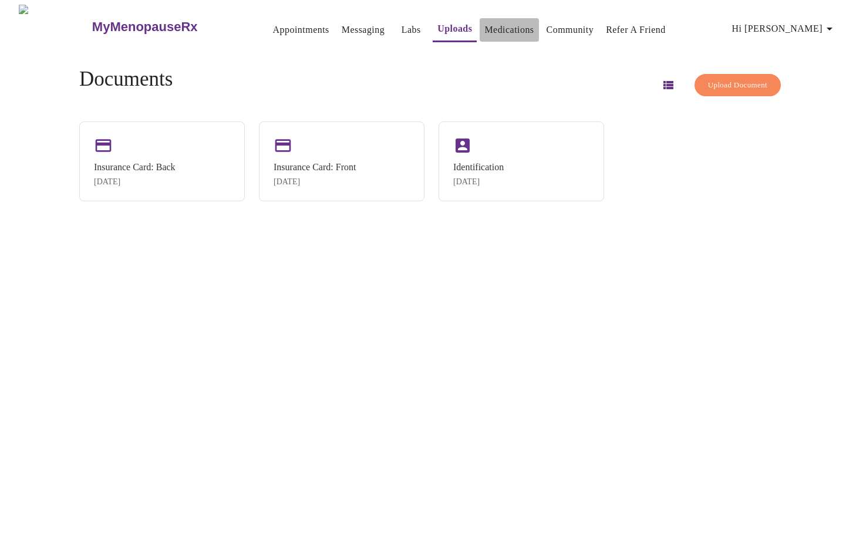
click at [484, 22] on link "Medications" at bounding box center [508, 30] width 49 height 16
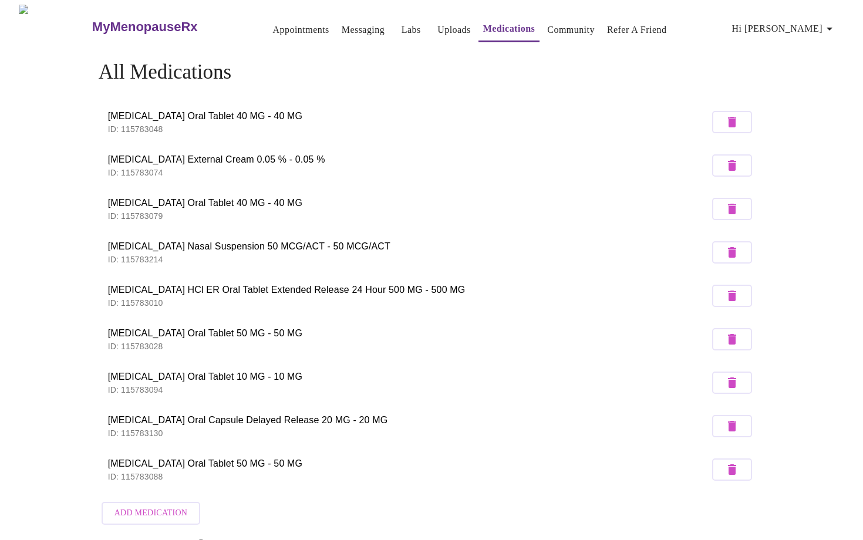
click at [547, 29] on link "Community" at bounding box center [571, 30] width 48 height 16
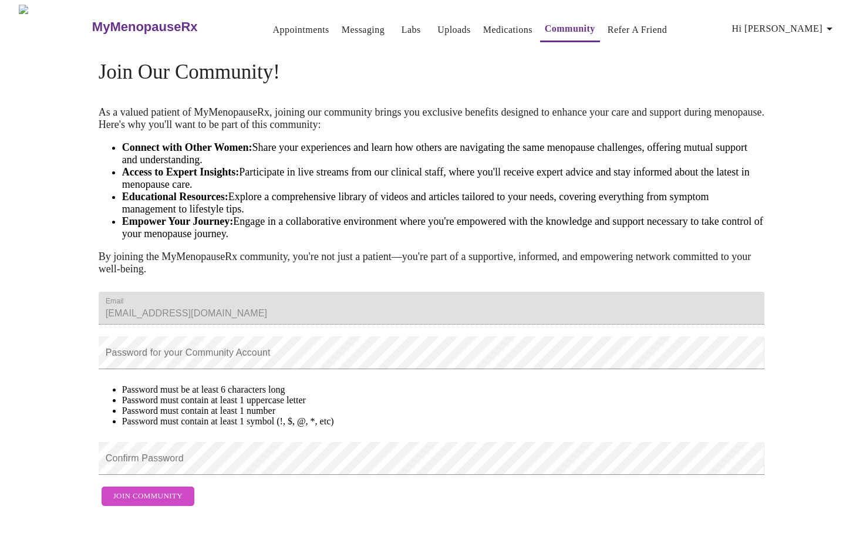
click at [799, 25] on span "Hi [PERSON_NAME]" at bounding box center [784, 29] width 104 height 16
click at [804, 87] on li "Log out" at bounding box center [816, 87] width 54 height 21
